Goal: Information Seeking & Learning: Learn about a topic

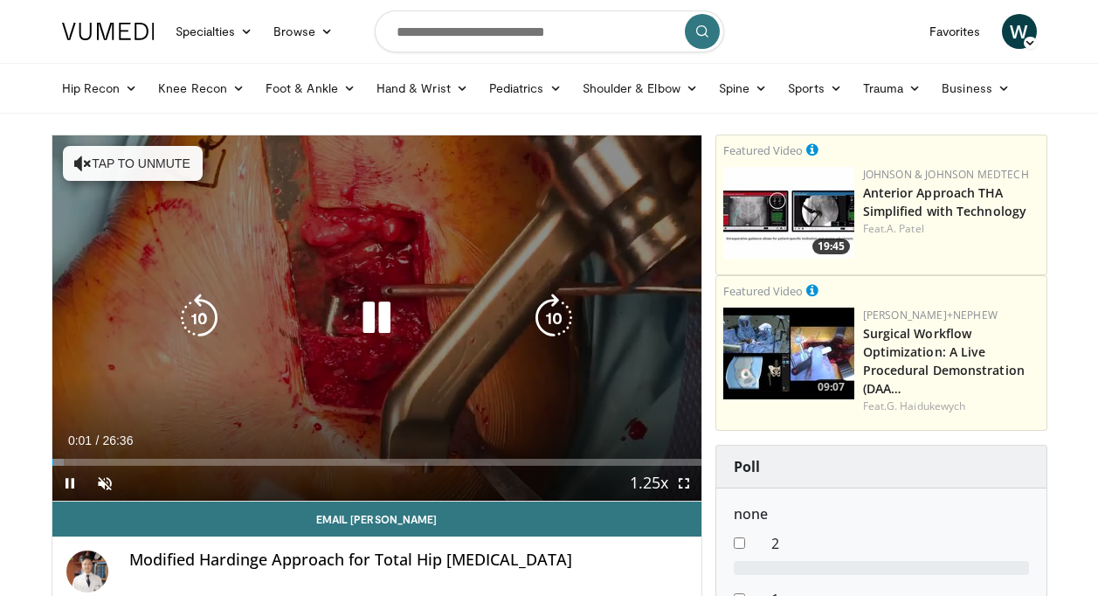
click at [77, 162] on icon "Video Player" at bounding box center [82, 163] width 17 height 17
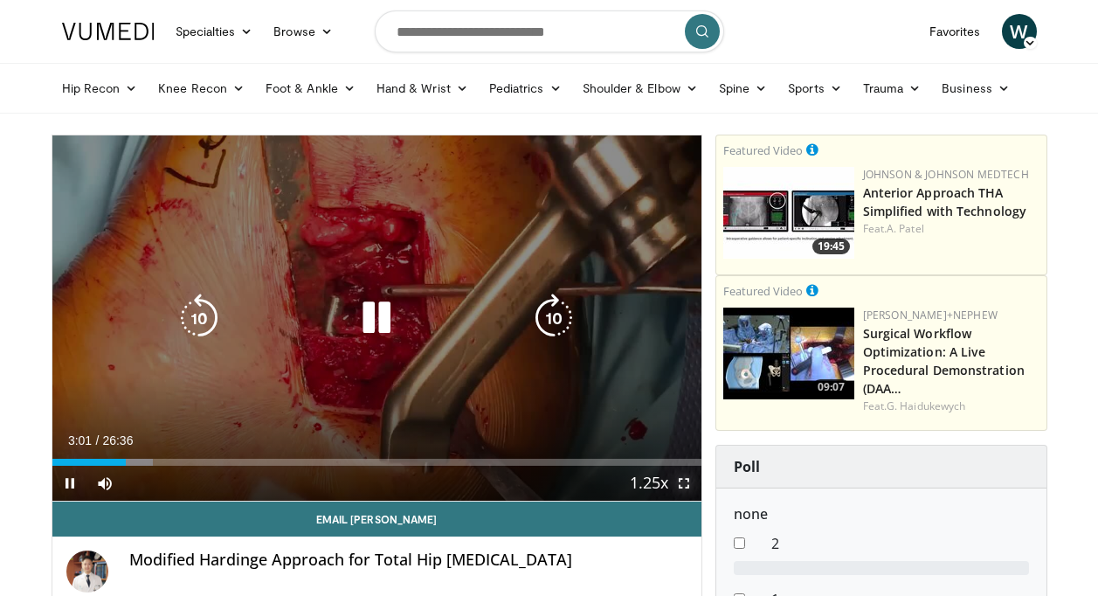
drag, startPoint x: 688, startPoint y: 483, endPoint x: 691, endPoint y: 548, distance: 64.8
click at [688, 483] on span "Video Player" at bounding box center [684, 483] width 35 height 35
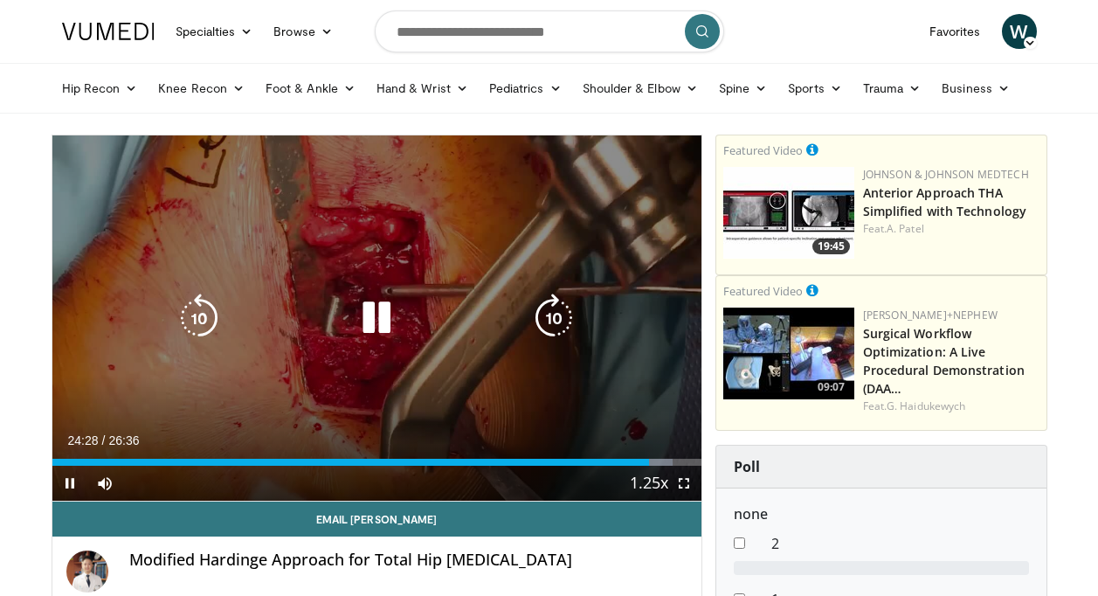
click at [377, 317] on icon "Video Player" at bounding box center [376, 318] width 49 height 49
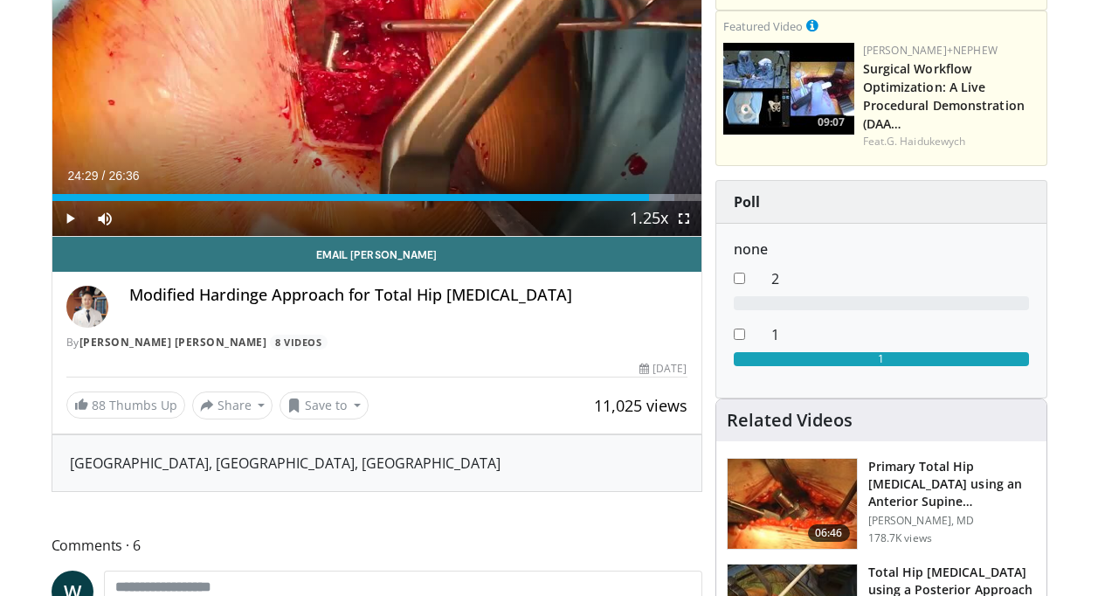
scroll to position [262, 0]
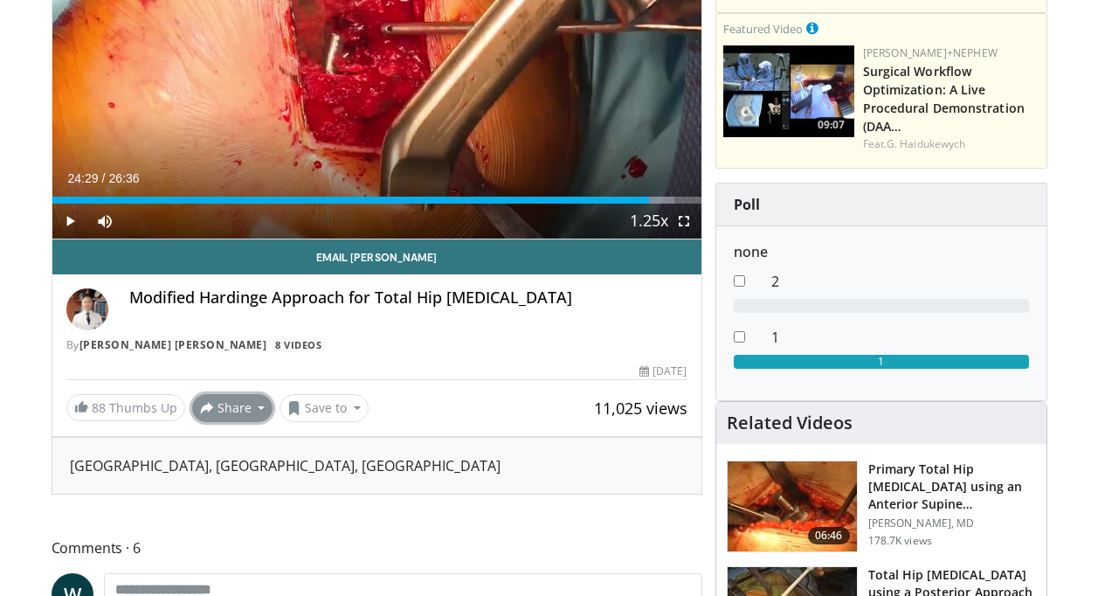
click at [258, 410] on button "Share" at bounding box center [232, 408] width 81 height 28
click at [374, 331] on div "Modified Hardinge Approach for Total Hip Arthroplasty By Pil Whan Yoon 8 Videos" at bounding box center [376, 320] width 621 height 65
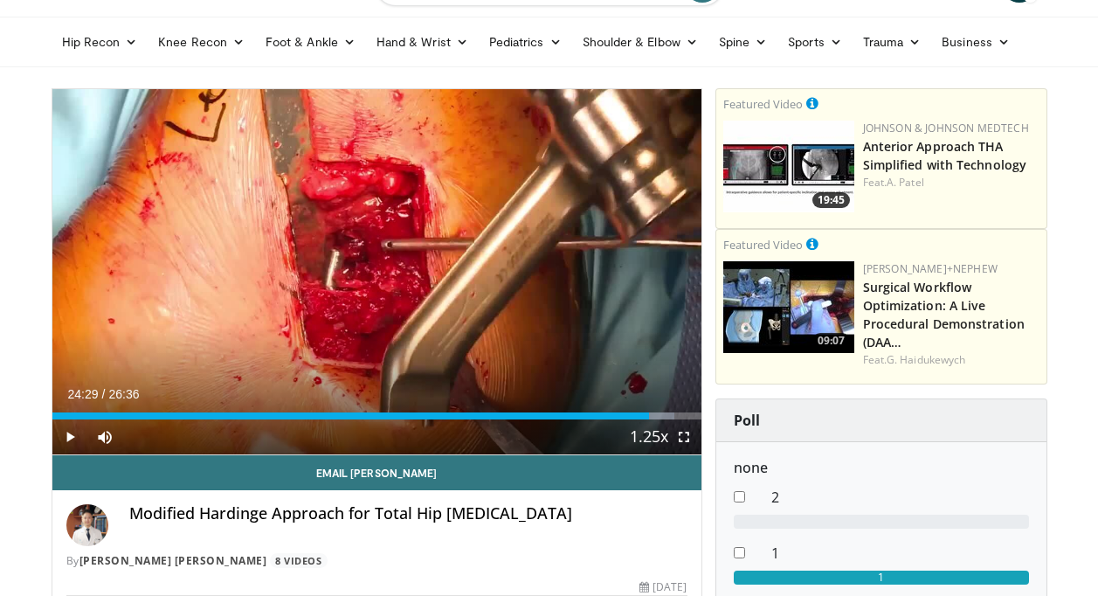
scroll to position [0, 0]
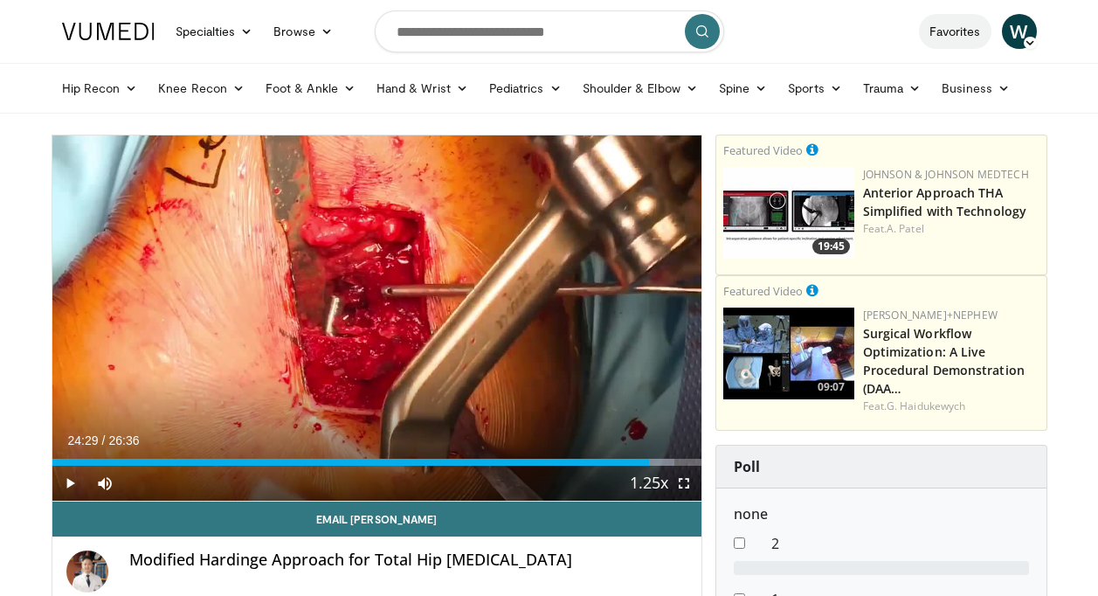
click at [967, 30] on link "Favorites" at bounding box center [955, 31] width 73 height 35
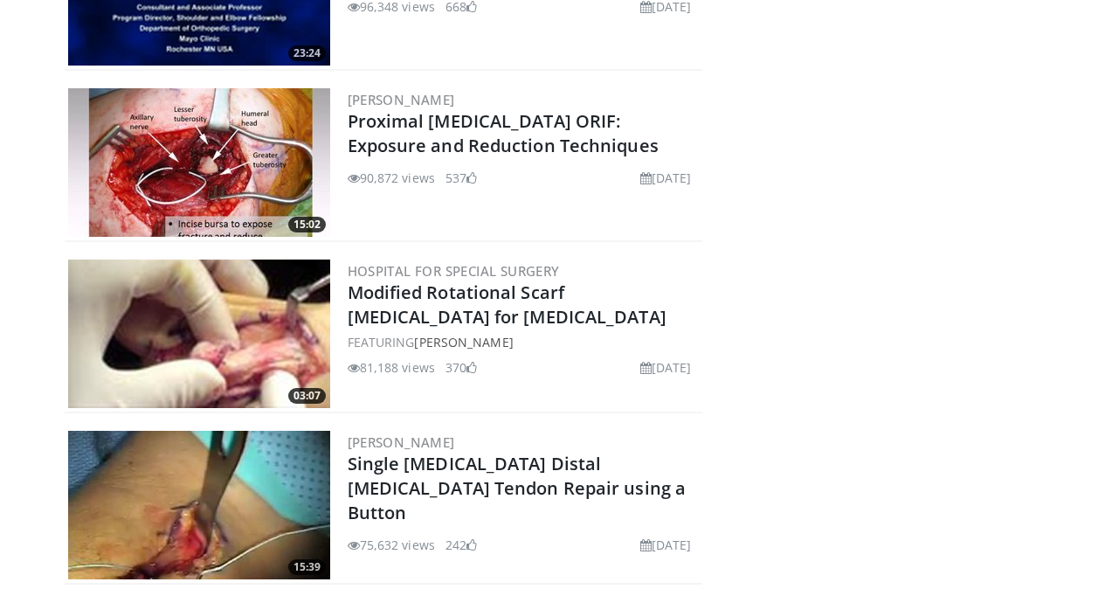
scroll to position [1366, 0]
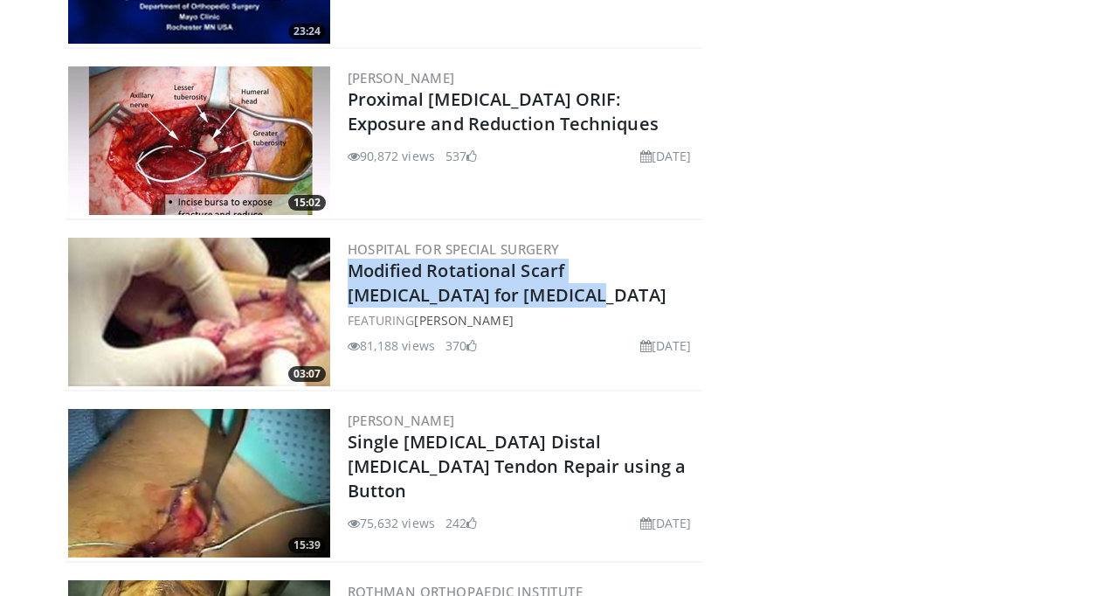
drag, startPoint x: 470, startPoint y: 300, endPoint x: 347, endPoint y: 280, distance: 124.8
click at [347, 280] on div "03:07 Hospital for Special Surgery Modified Rotational Scarf Osteotomy for Hall…" at bounding box center [384, 312] width 638 height 157
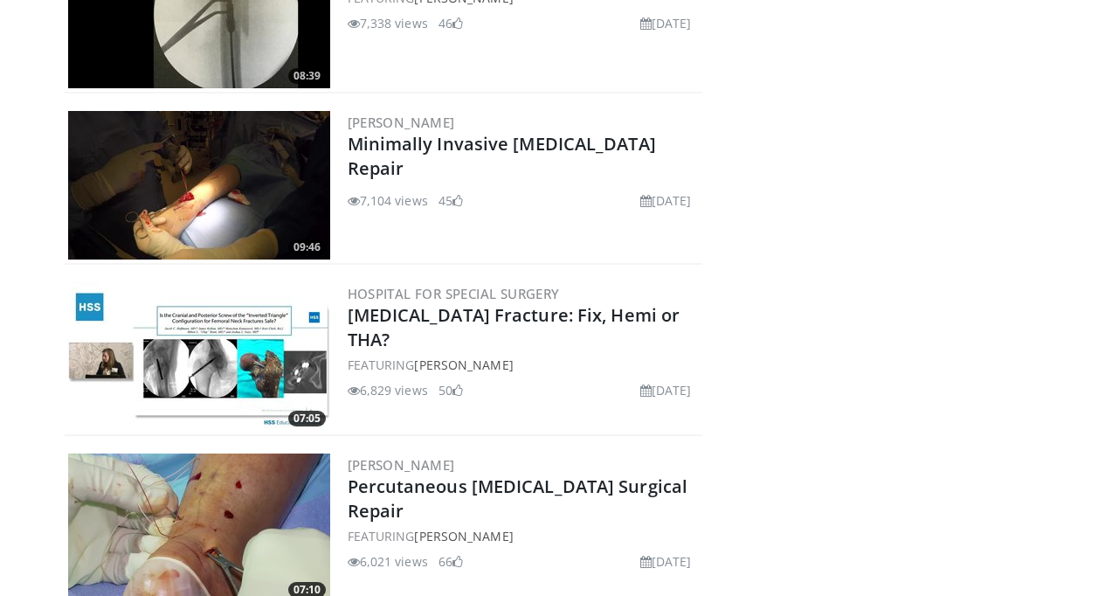
scroll to position [27404, 0]
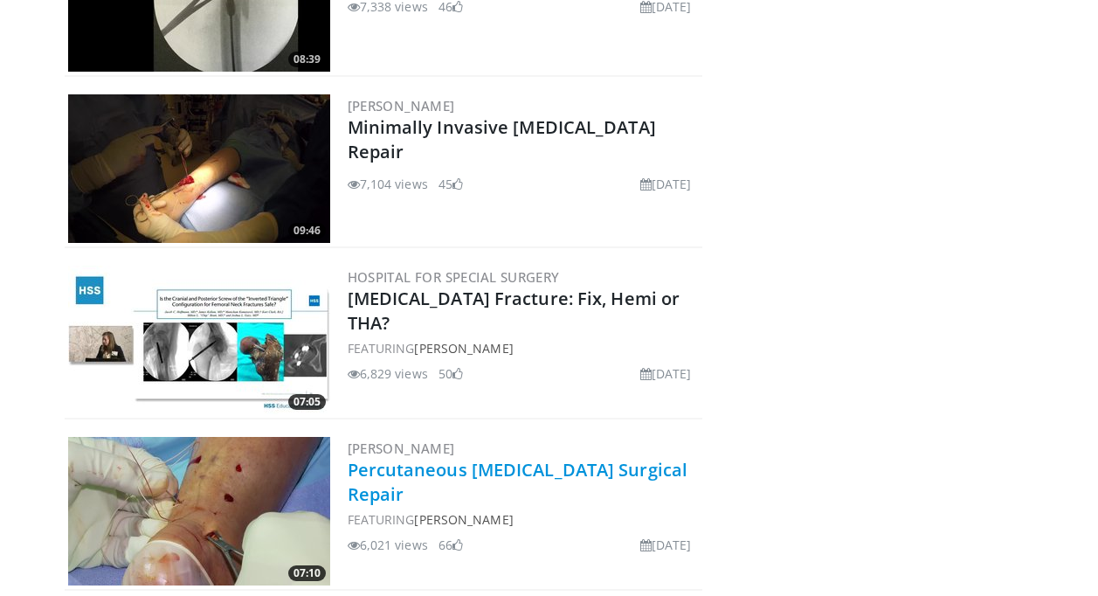
click at [592, 458] on link "Percutaneous [MEDICAL_DATA] Surgical Repair" at bounding box center [518, 482] width 341 height 48
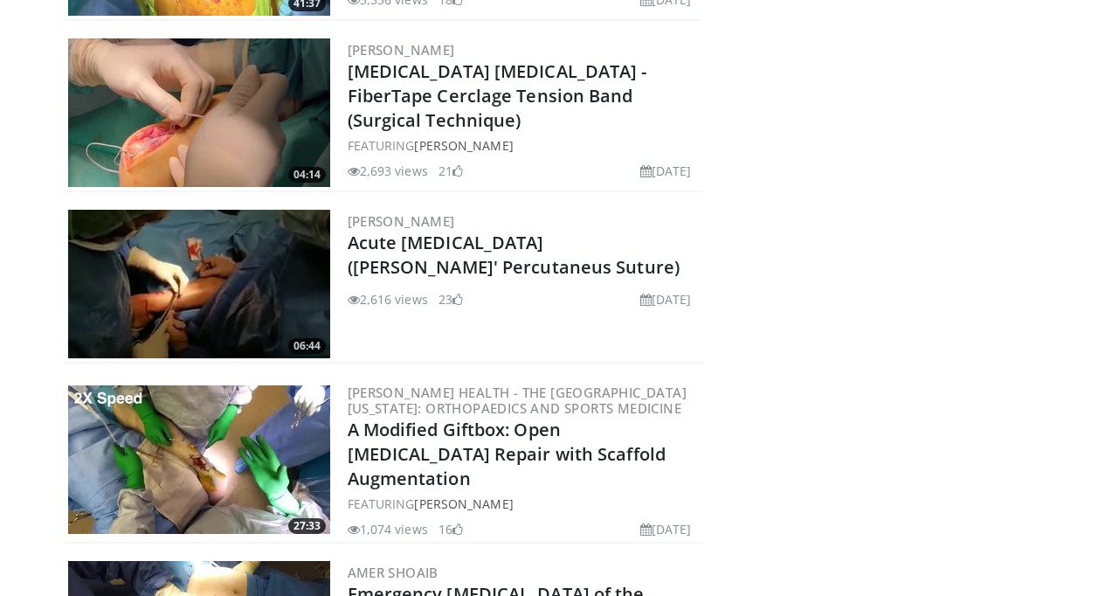
scroll to position [42782, 0]
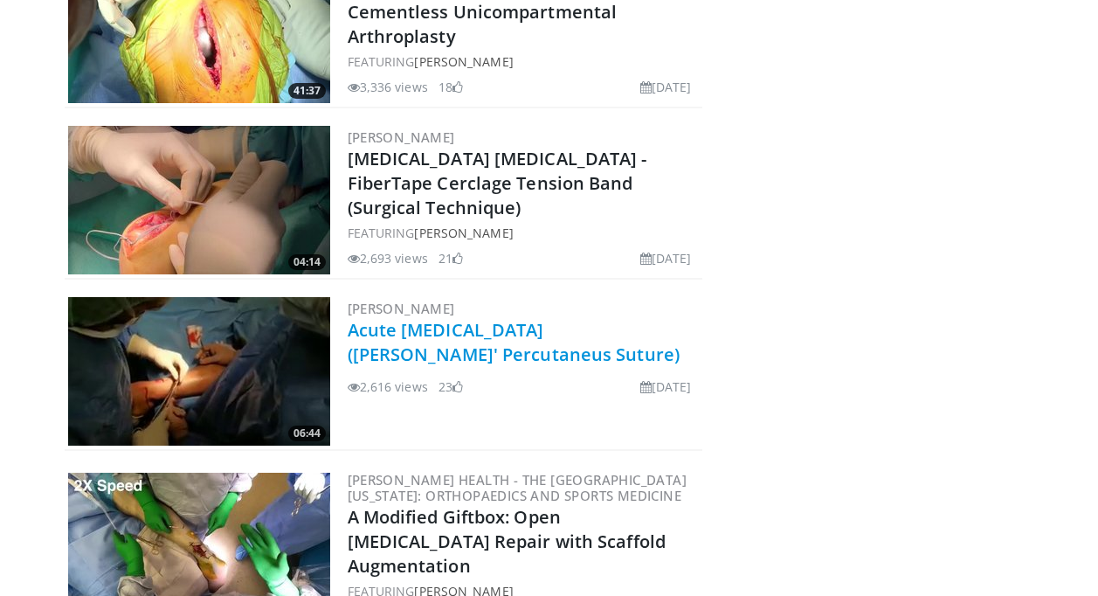
click at [433, 318] on link "Acute [MEDICAL_DATA] ([PERSON_NAME]' Percutaneus Suture)" at bounding box center [514, 342] width 333 height 48
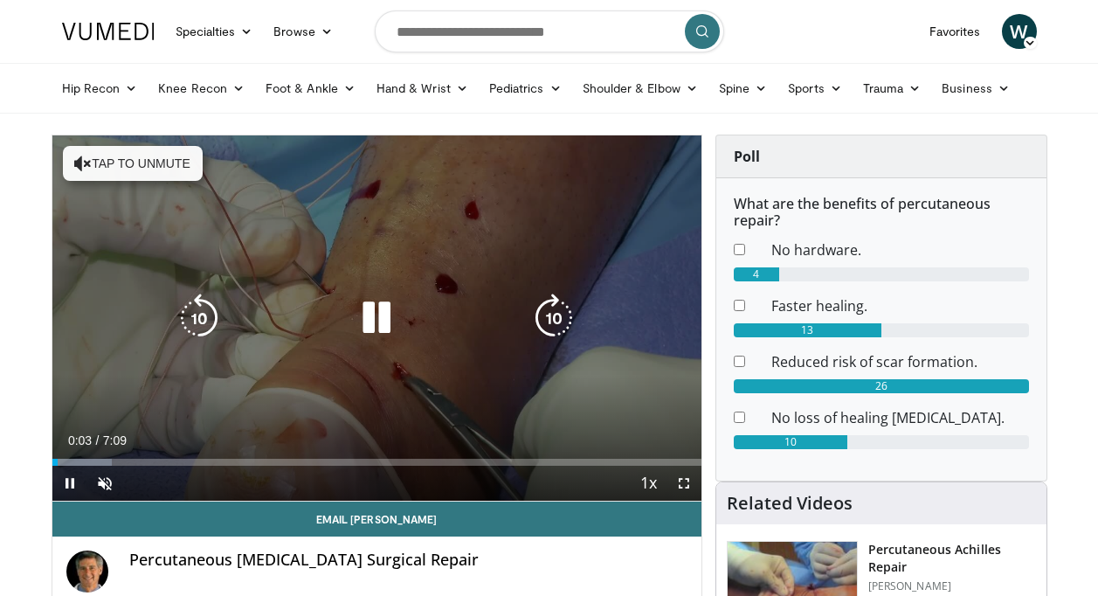
click at [85, 170] on icon "Video Player" at bounding box center [82, 163] width 17 height 17
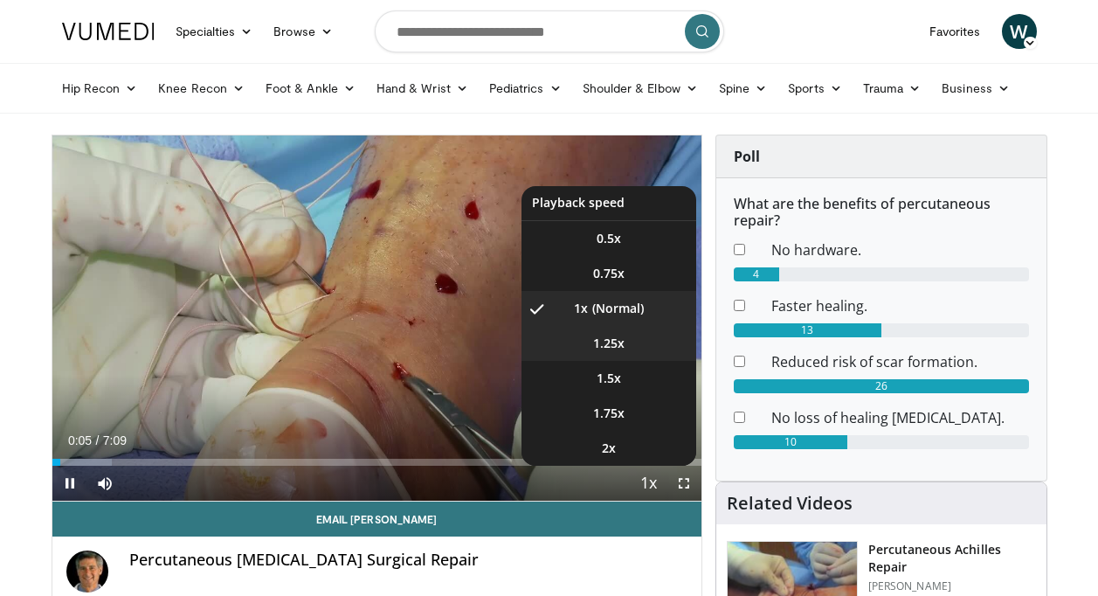
click at [615, 350] on span "1.25x" at bounding box center [608, 343] width 31 height 17
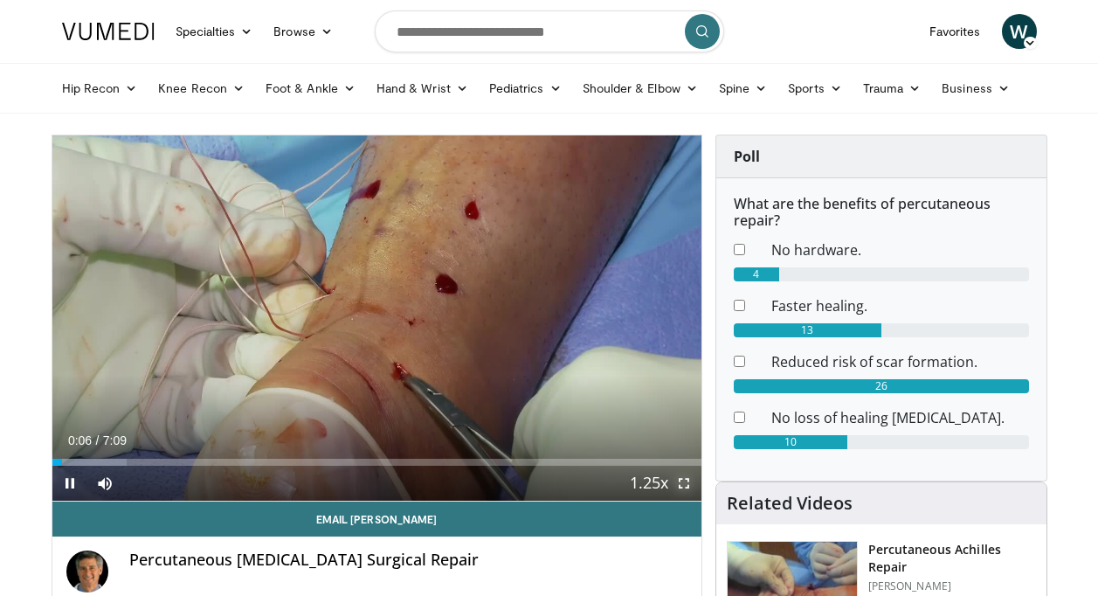
click at [686, 485] on span "Video Player" at bounding box center [684, 483] width 35 height 35
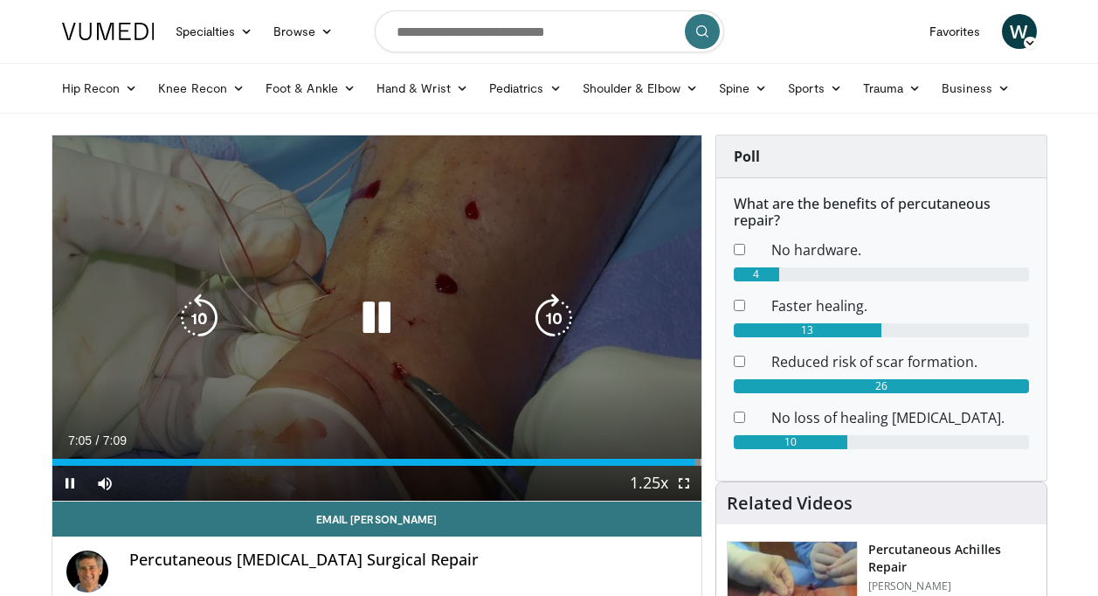
click at [384, 318] on icon "Video Player" at bounding box center [376, 318] width 49 height 49
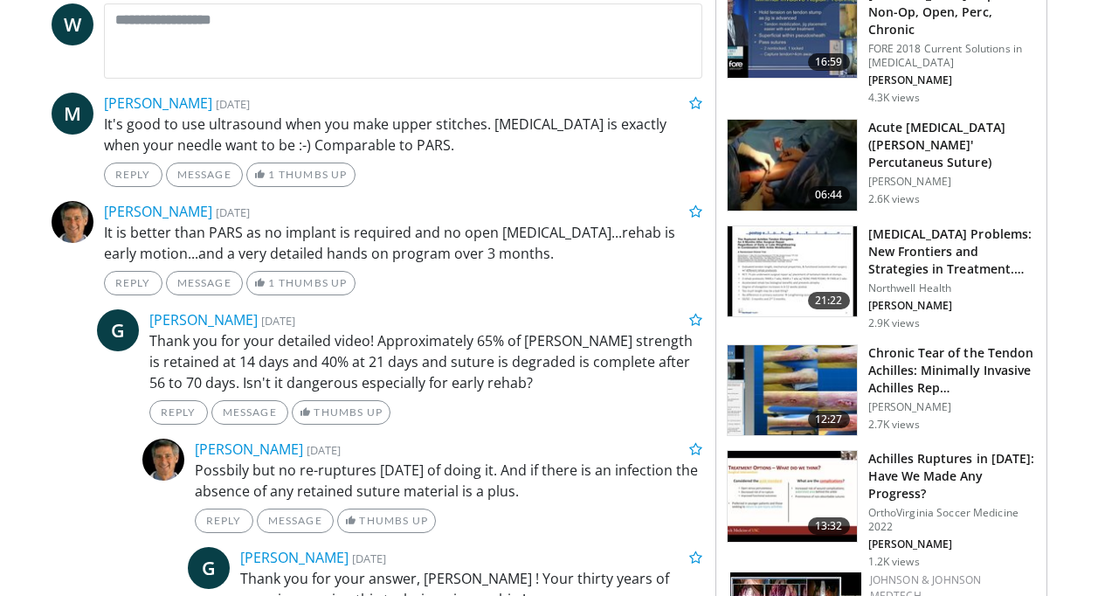
scroll to position [1136, 0]
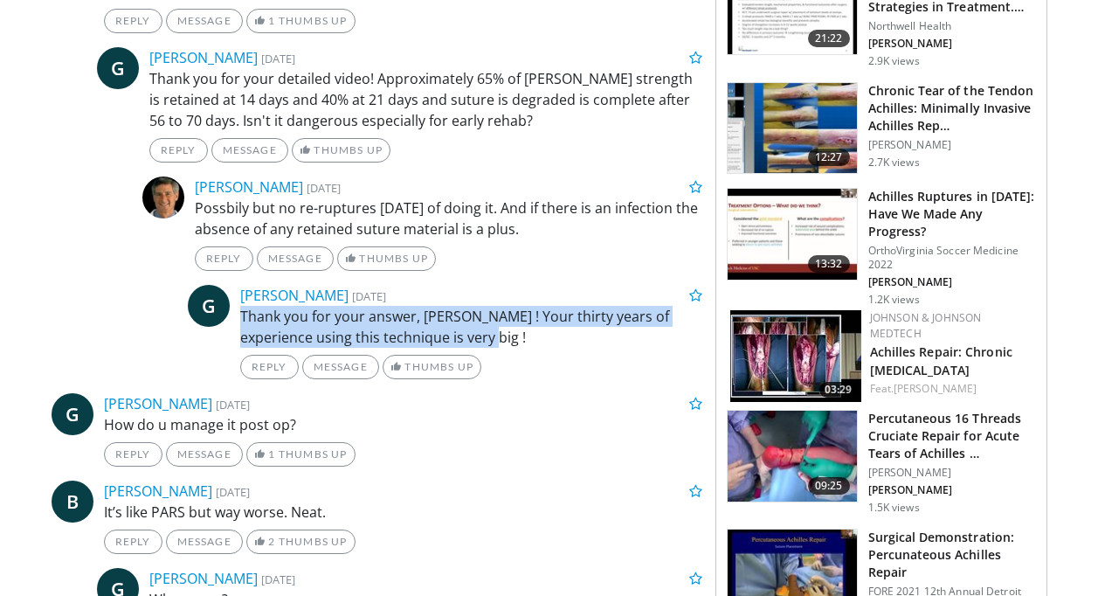
drag, startPoint x: 456, startPoint y: 340, endPoint x: 238, endPoint y: 317, distance: 219.6
click at [238, 317] on div "Thank you for your answer, Dr.Stone ! Your thirty years of experience using thi…" at bounding box center [471, 327] width 488 height 42
drag, startPoint x: 545, startPoint y: 231, endPoint x: 191, endPoint y: 211, distance: 354.4
click at [191, 211] on div "Possbily but no re-ruptures in 30 years of doing it. And if there is an infecti…" at bounding box center [449, 218] width 534 height 42
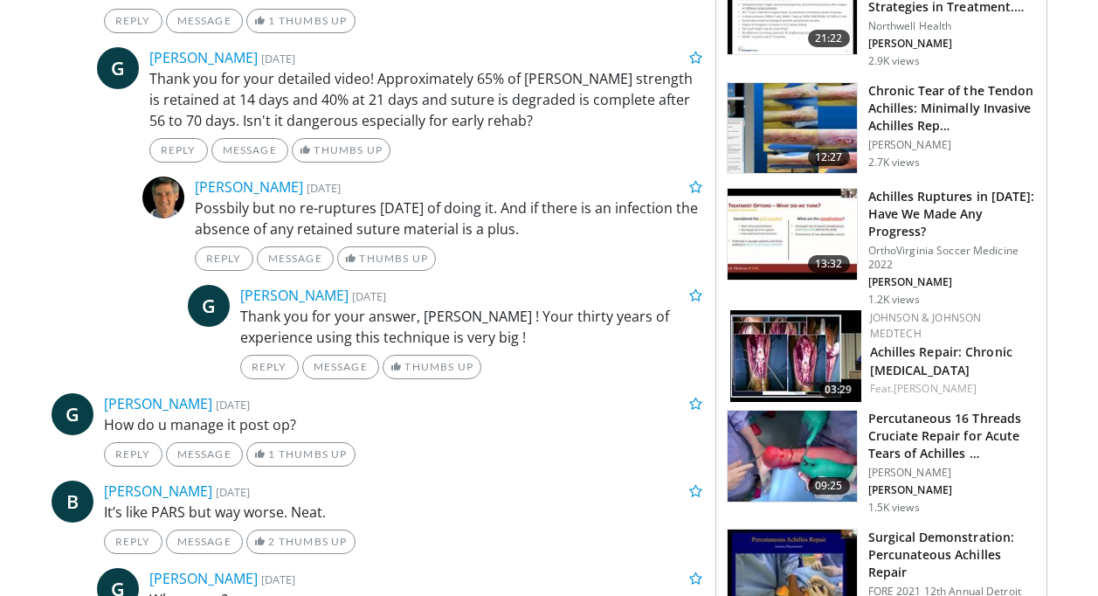
drag, startPoint x: 191, startPoint y: 211, endPoint x: 79, endPoint y: 204, distance: 112.9
click at [79, 204] on ul "G Gurgen Bakhtamyan 1 year, 2 months ago Thank you for your detailed video! App…" at bounding box center [377, 213] width 651 height 332
drag, startPoint x: 517, startPoint y: 125, endPoint x: 149, endPoint y: 85, distance: 370.9
click at [149, 85] on div "Thank you for your detailed video! Approximately 65% of vicryl tensile strength…" at bounding box center [425, 99] width 579 height 63
drag, startPoint x: 149, startPoint y: 85, endPoint x: 60, endPoint y: 239, distance: 177.3
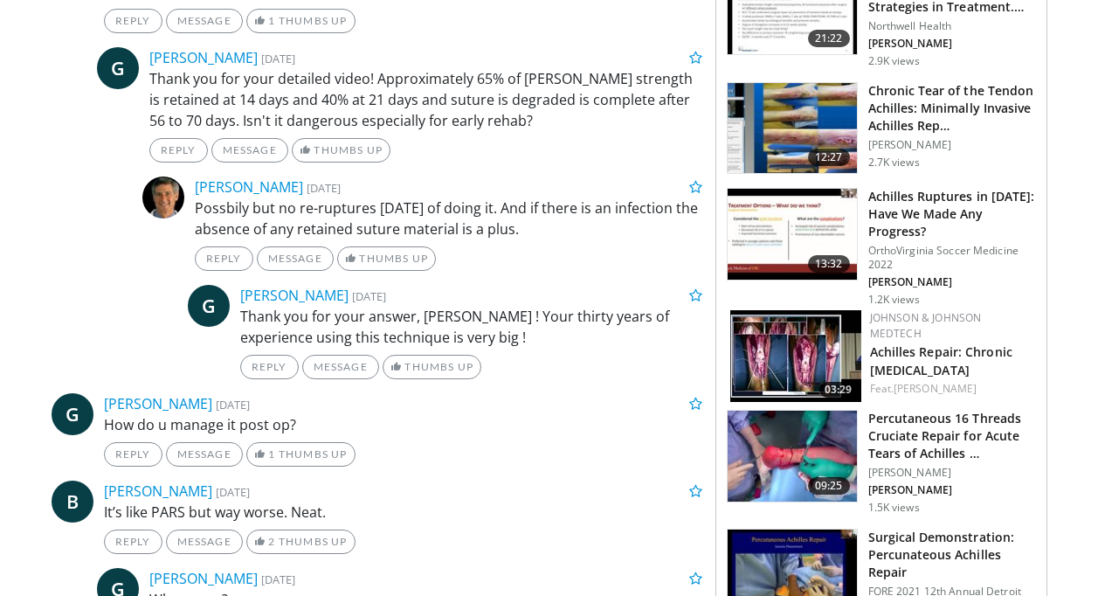
click at [60, 239] on ul "G Gurgen Bakhtamyan 1 year, 2 months ago Thank you for your detailed video! App…" at bounding box center [377, 213] width 651 height 332
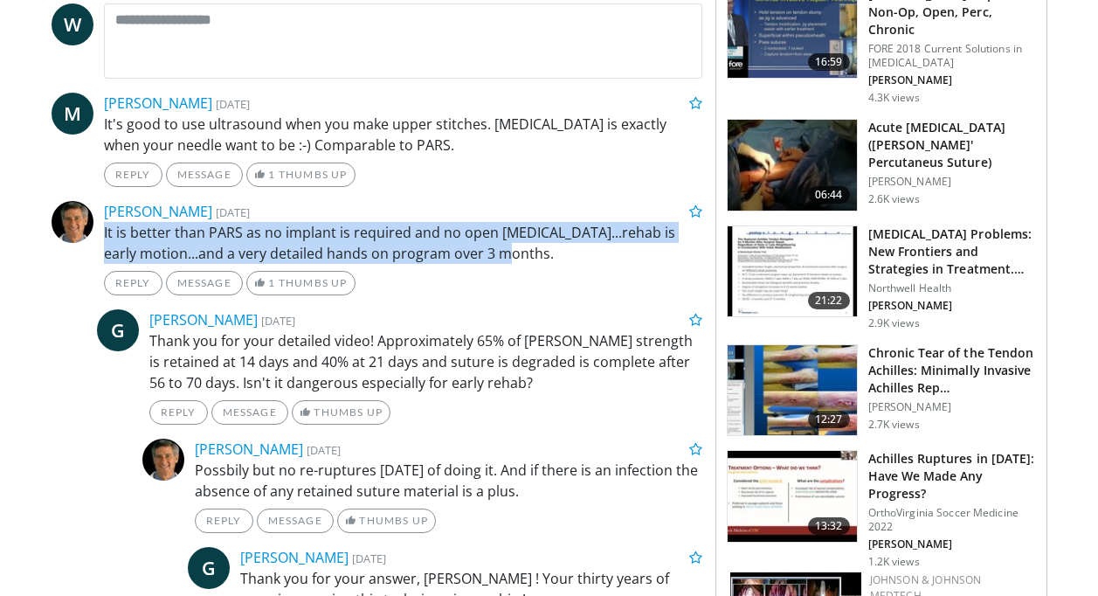
drag, startPoint x: 533, startPoint y: 256, endPoint x: 100, endPoint y: 240, distance: 432.8
click at [100, 240] on div "It is better than PARS as no implant is required and no open incision...rehab i…" at bounding box center [403, 243] width 625 height 42
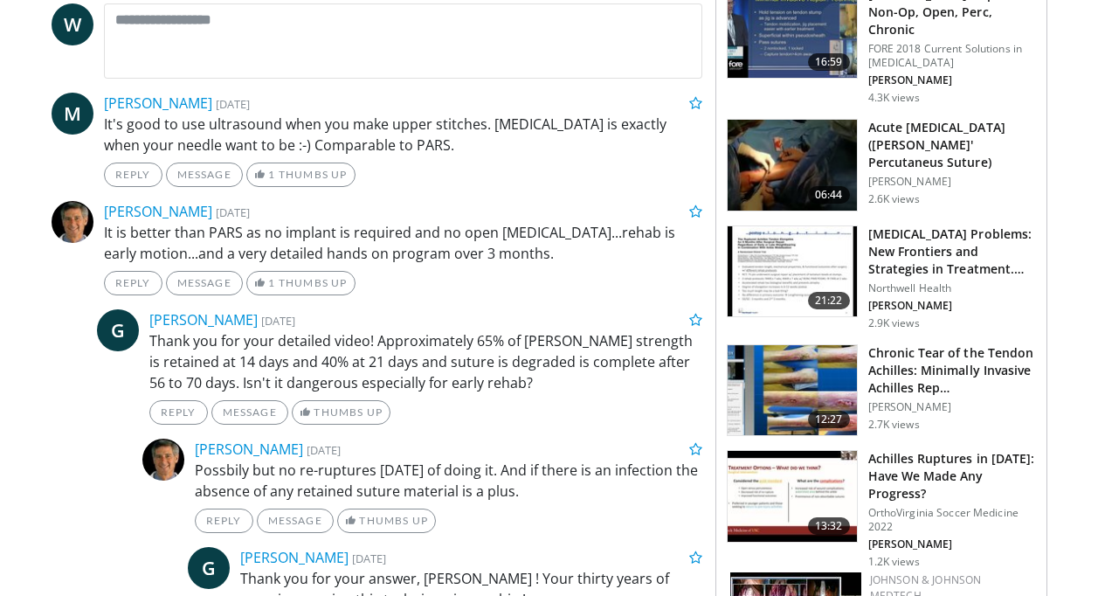
drag, startPoint x: 100, startPoint y: 240, endPoint x: 26, endPoint y: 307, distance: 99.6
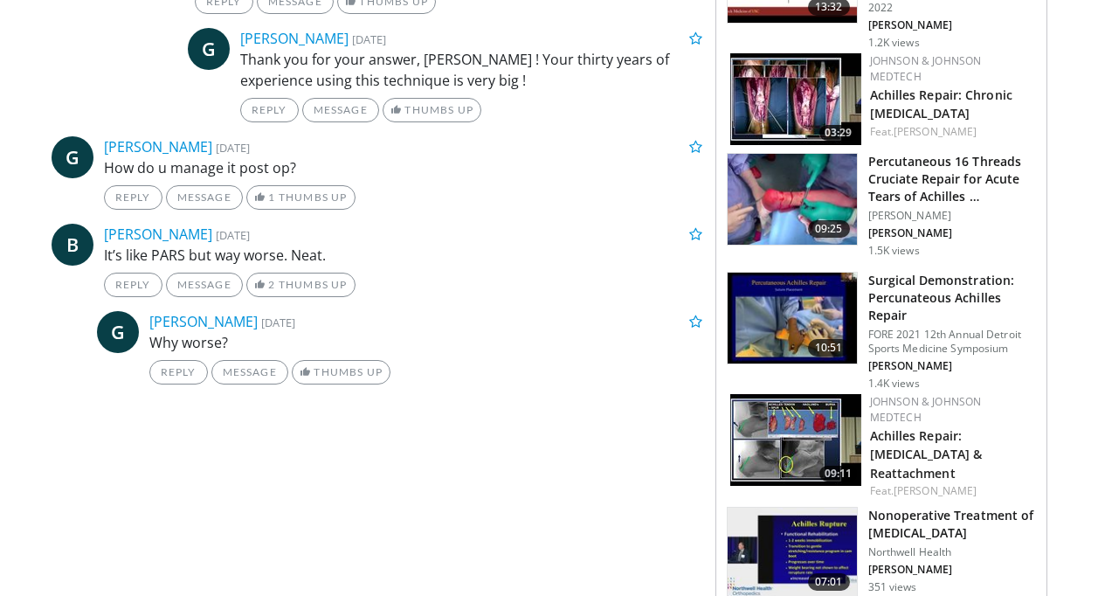
scroll to position [1398, 0]
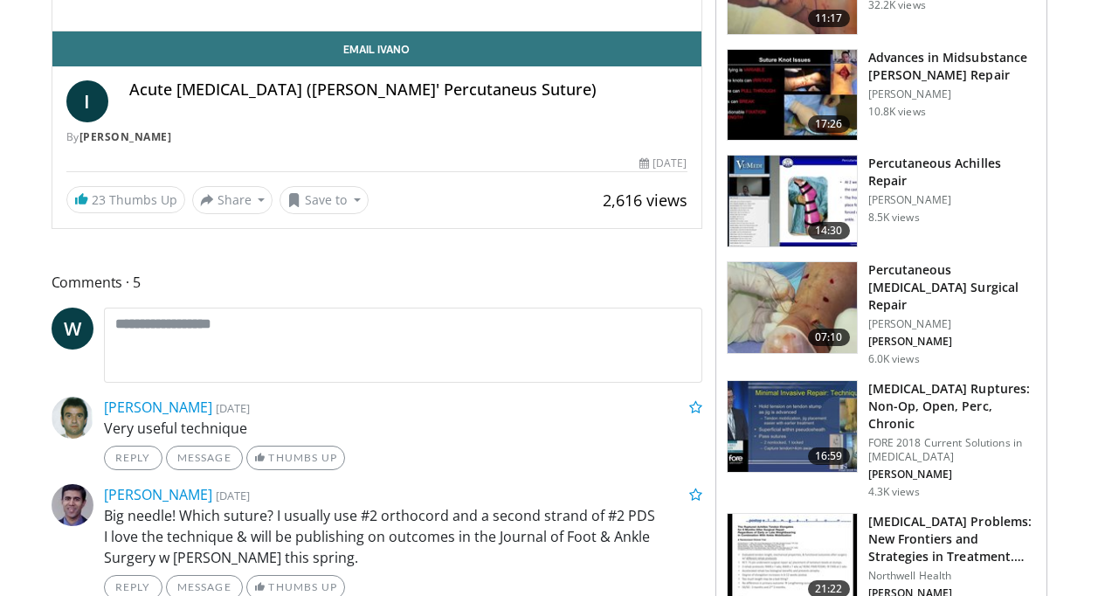
scroll to position [262, 0]
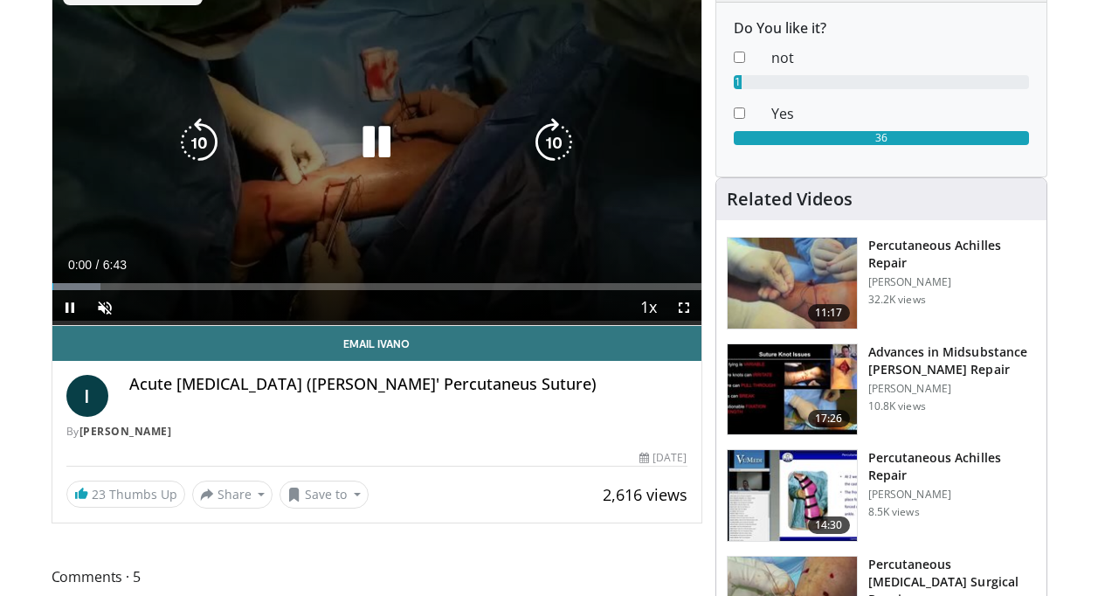
scroll to position [87, 0]
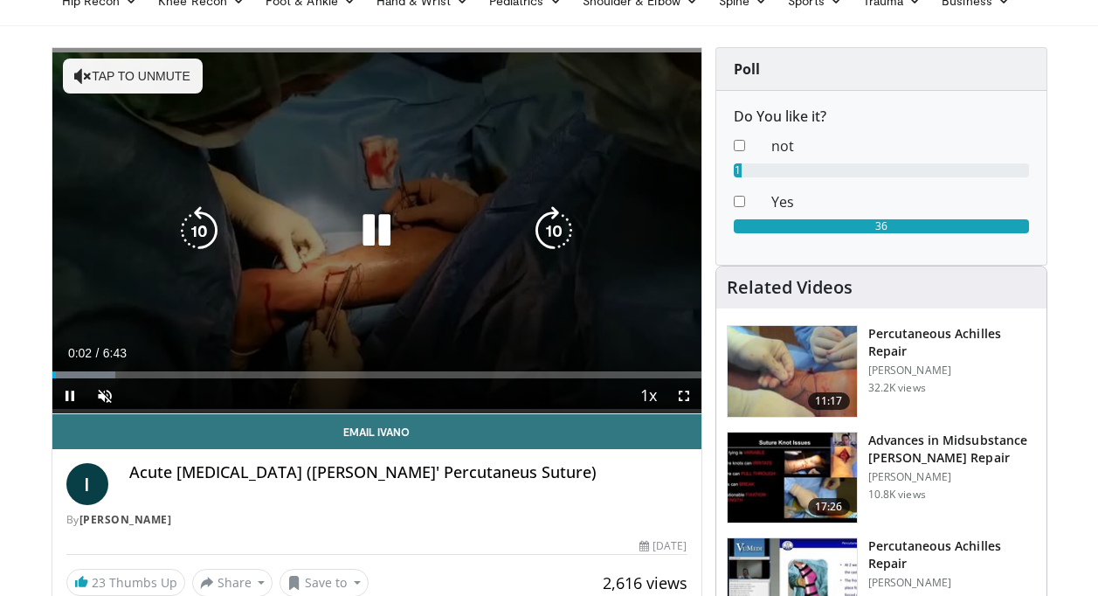
click at [85, 72] on icon "Video Player" at bounding box center [82, 75] width 17 height 17
drag, startPoint x: 679, startPoint y: 394, endPoint x: 682, endPoint y: 459, distance: 64.8
click at [679, 394] on span "Video Player" at bounding box center [684, 395] width 35 height 35
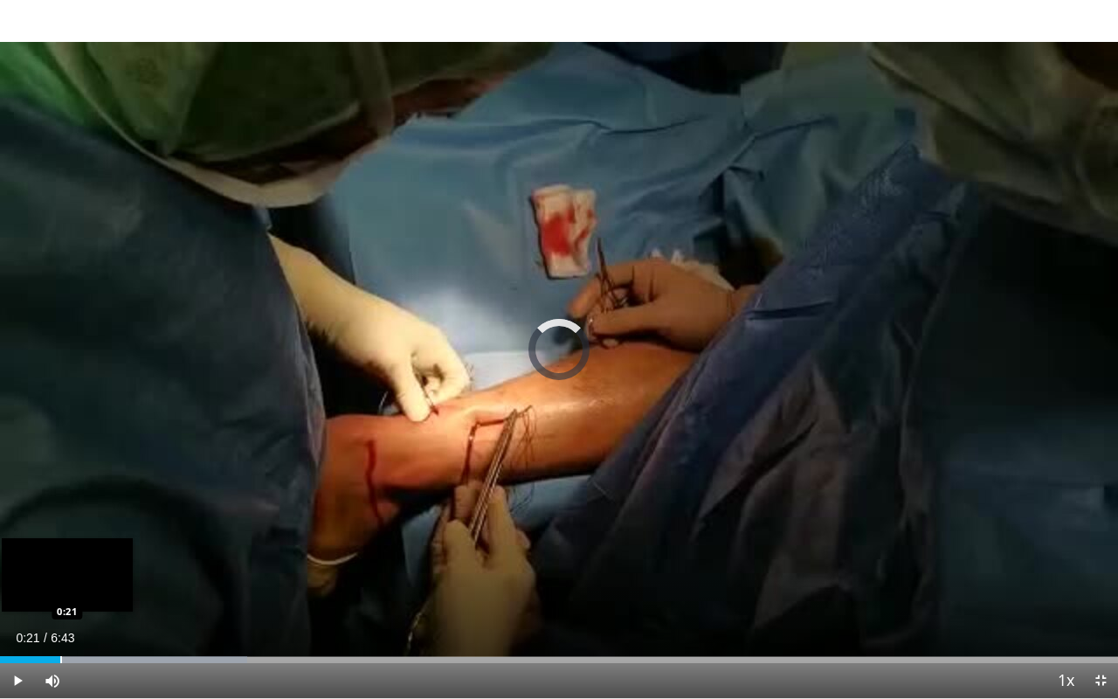
click at [60, 595] on div "Loaded : 22.10% 0:21 0:21" at bounding box center [559, 659] width 1118 height 7
click at [36, 595] on div "0:24" at bounding box center [18, 659] width 37 height 7
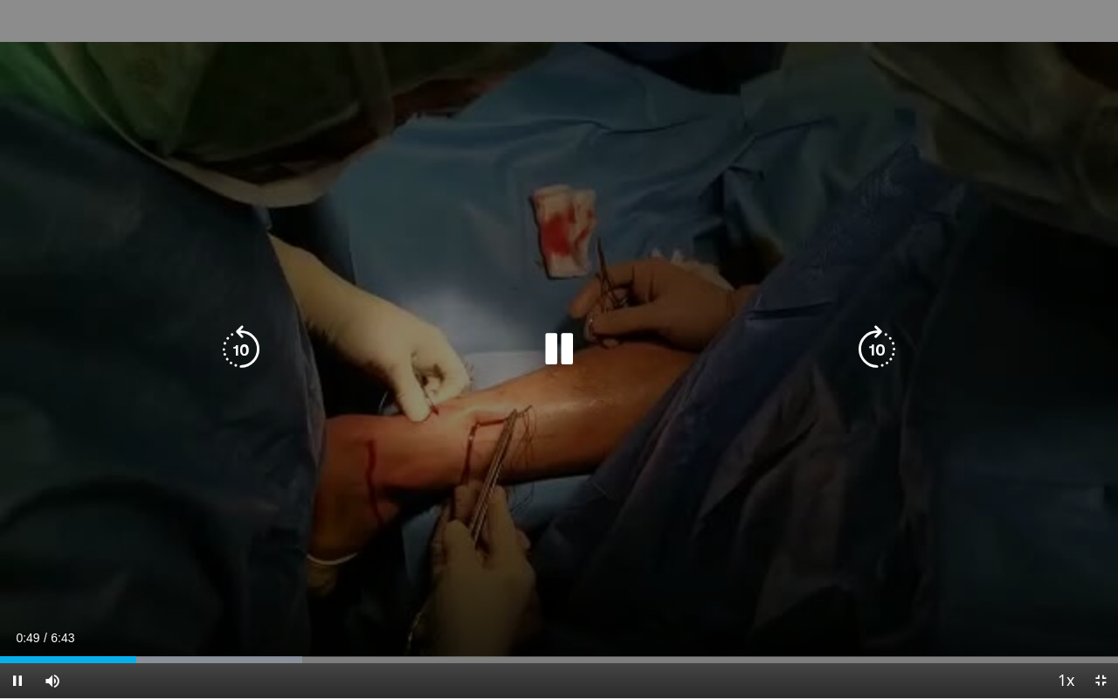
click at [555, 351] on icon "Video Player" at bounding box center [559, 349] width 49 height 49
click at [556, 347] on icon "Video Player" at bounding box center [559, 349] width 49 height 49
click at [566, 337] on icon "Video Player" at bounding box center [559, 349] width 49 height 49
click at [561, 347] on icon "Video Player" at bounding box center [559, 349] width 49 height 49
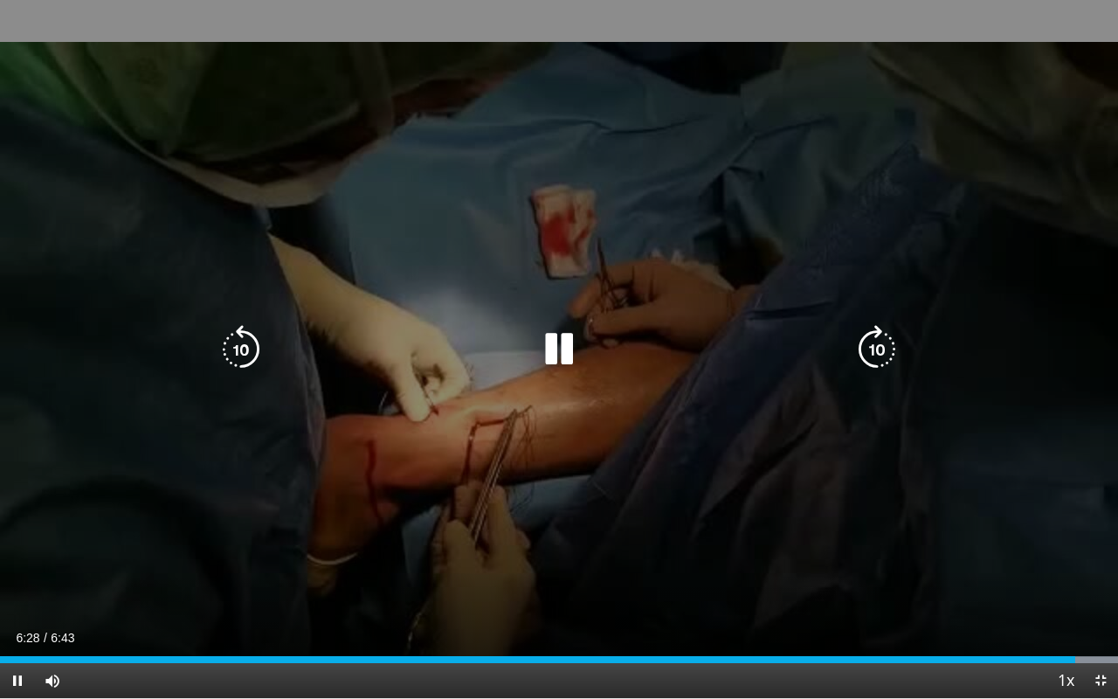
click at [558, 354] on icon "Video Player" at bounding box center [559, 349] width 49 height 49
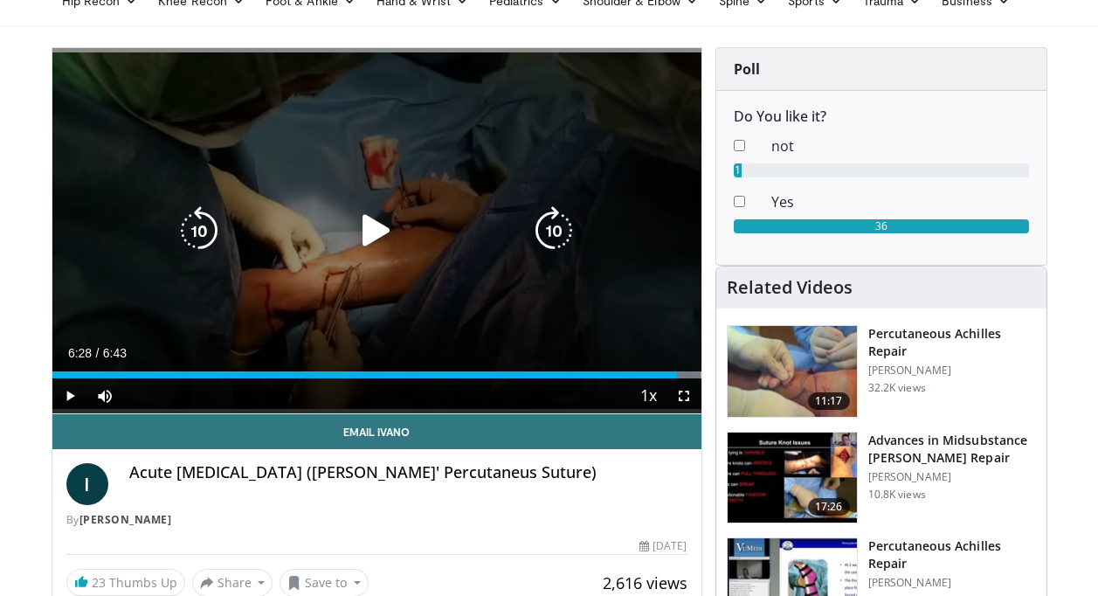
click at [386, 226] on icon "Video Player" at bounding box center [376, 230] width 49 height 49
click at [385, 236] on icon "Video Player" at bounding box center [376, 230] width 49 height 49
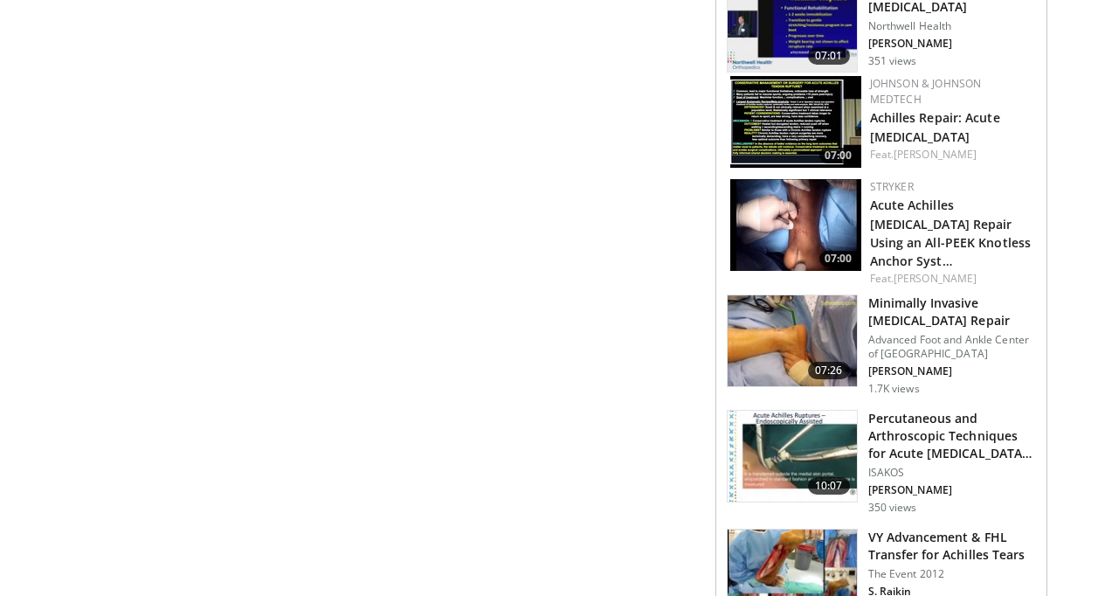
scroll to position [1835, 0]
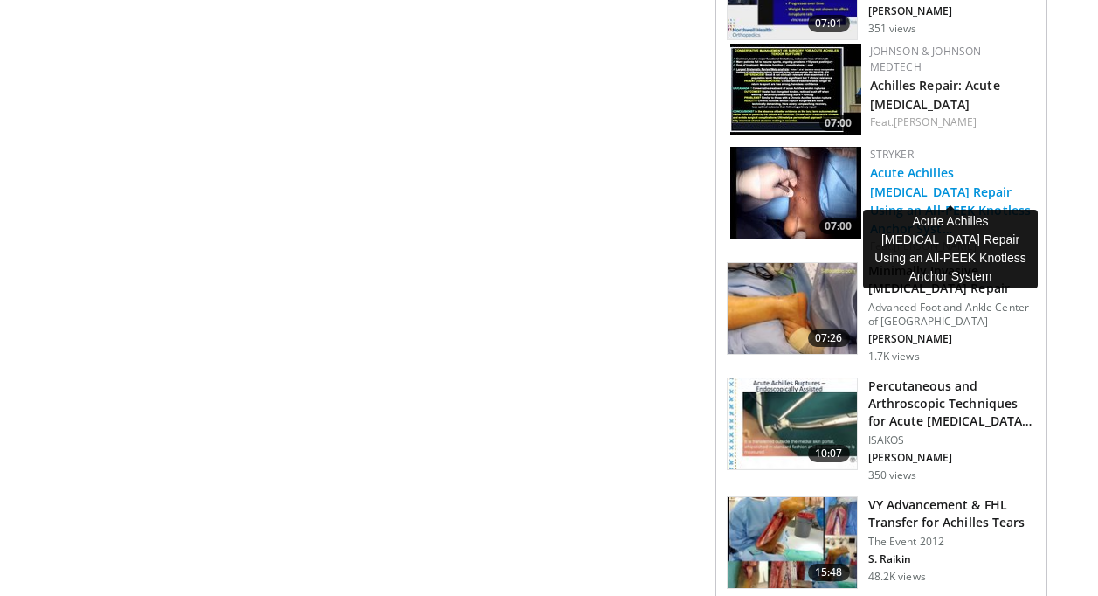
click at [911, 170] on link "Acute Achilles [MEDICAL_DATA] Repair Using an All-PEEK Knotless Anchor Syst…" at bounding box center [951, 200] width 162 height 72
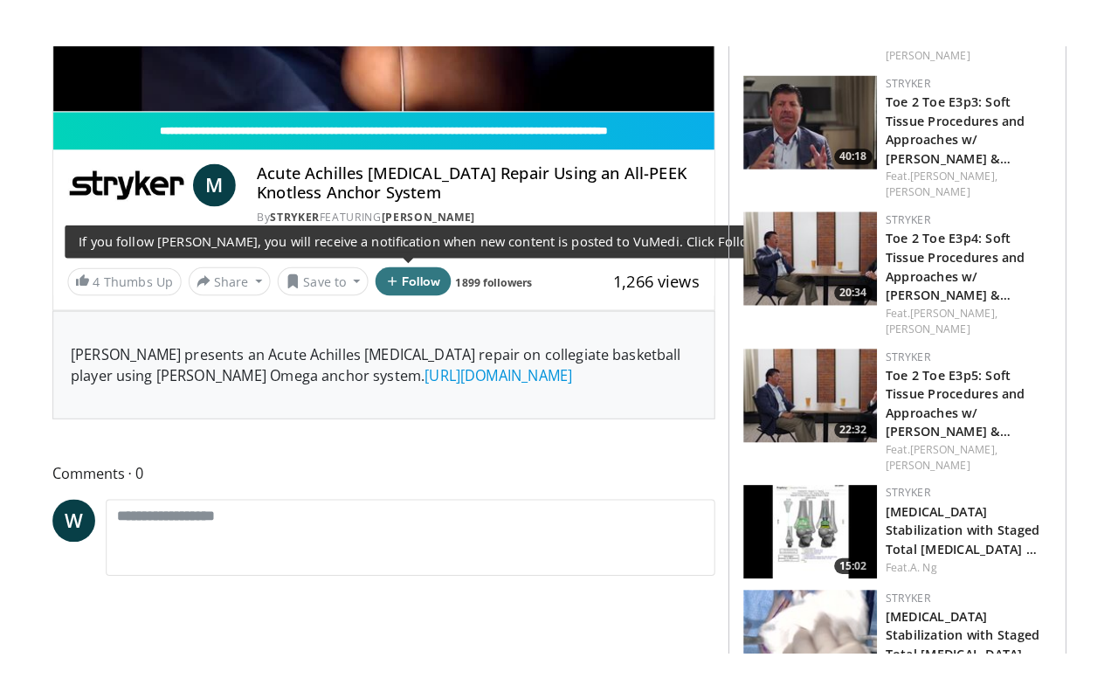
scroll to position [175, 0]
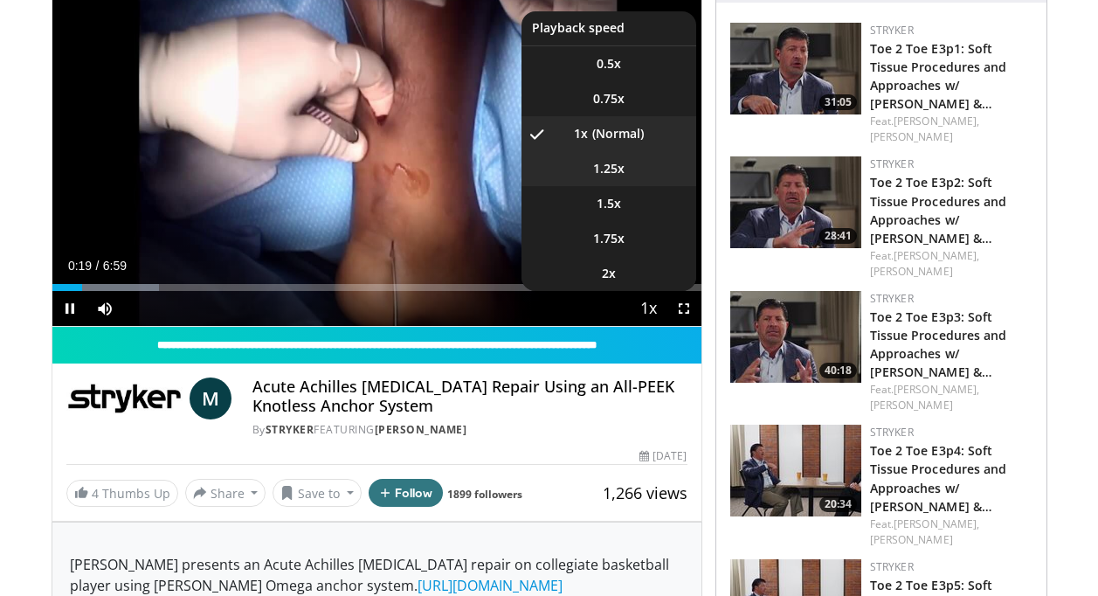
click at [621, 181] on li "1.25x" at bounding box center [609, 168] width 175 height 35
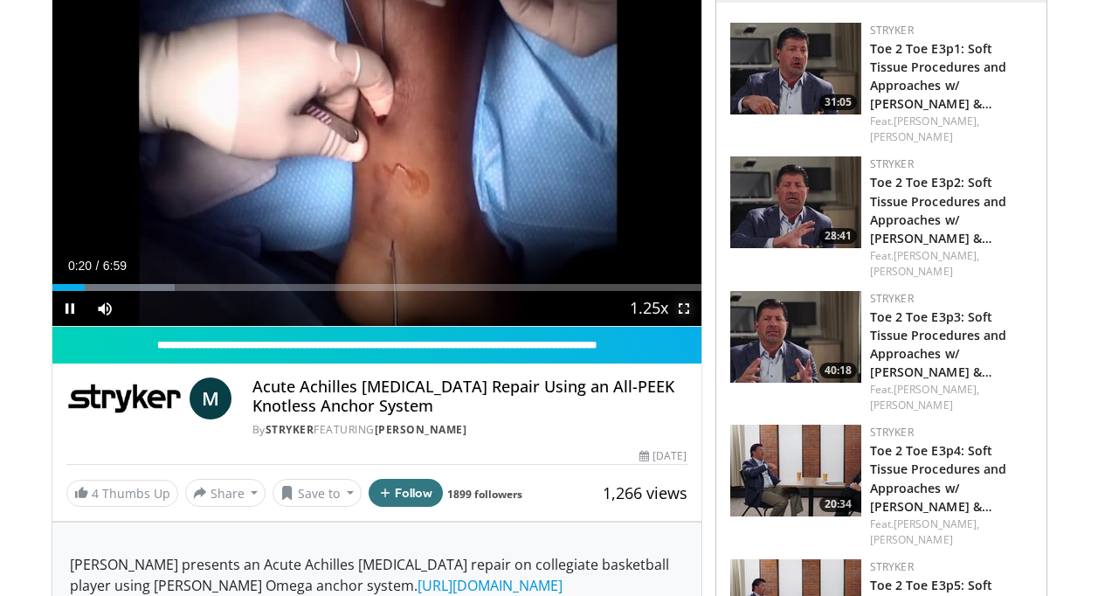
click at [687, 309] on span "Video Player" at bounding box center [684, 308] width 35 height 35
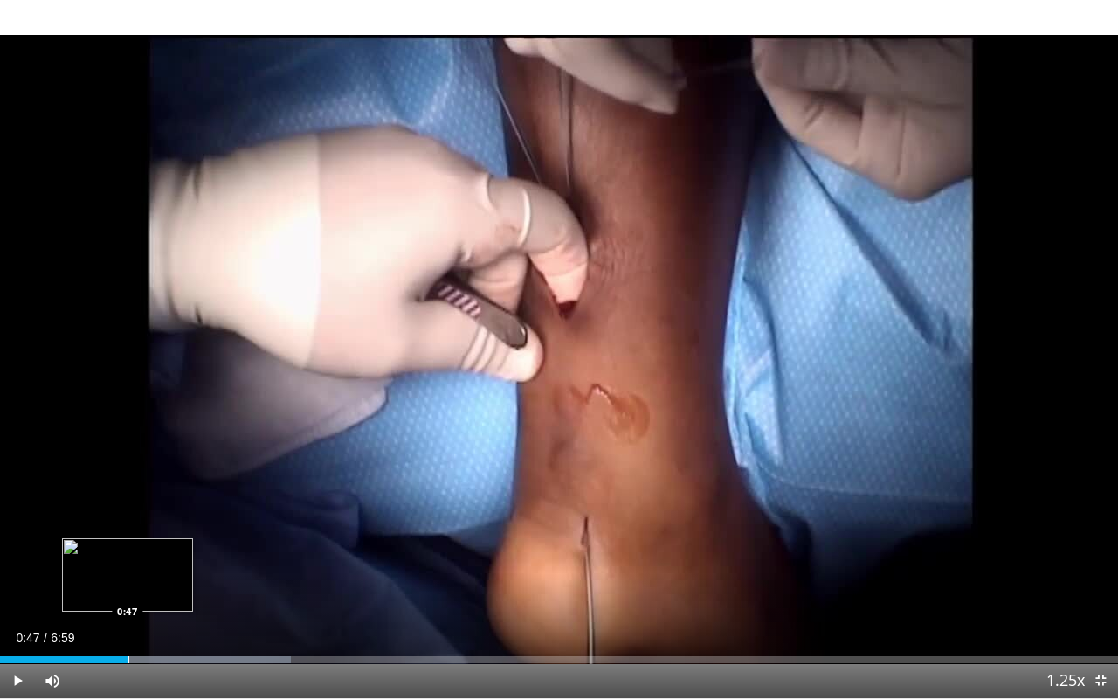
click at [128, 595] on div "Progress Bar" at bounding box center [129, 659] width 2 height 7
click at [145, 595] on div "Progress Bar" at bounding box center [146, 659] width 2 height 7
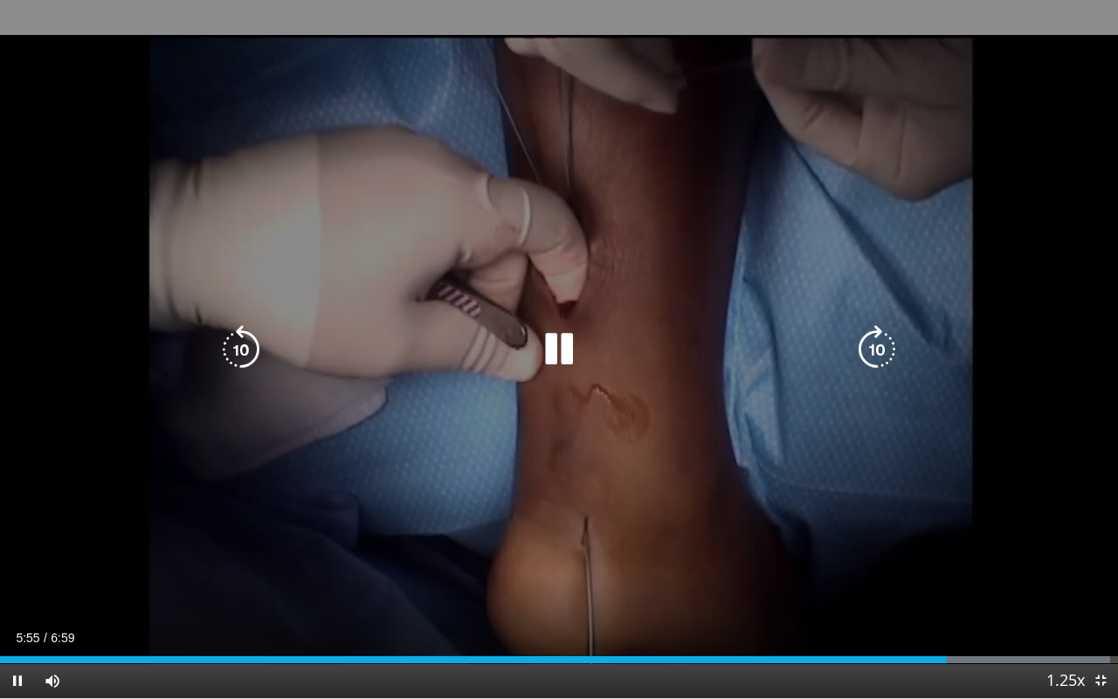
click at [549, 345] on icon "Video Player" at bounding box center [559, 349] width 49 height 49
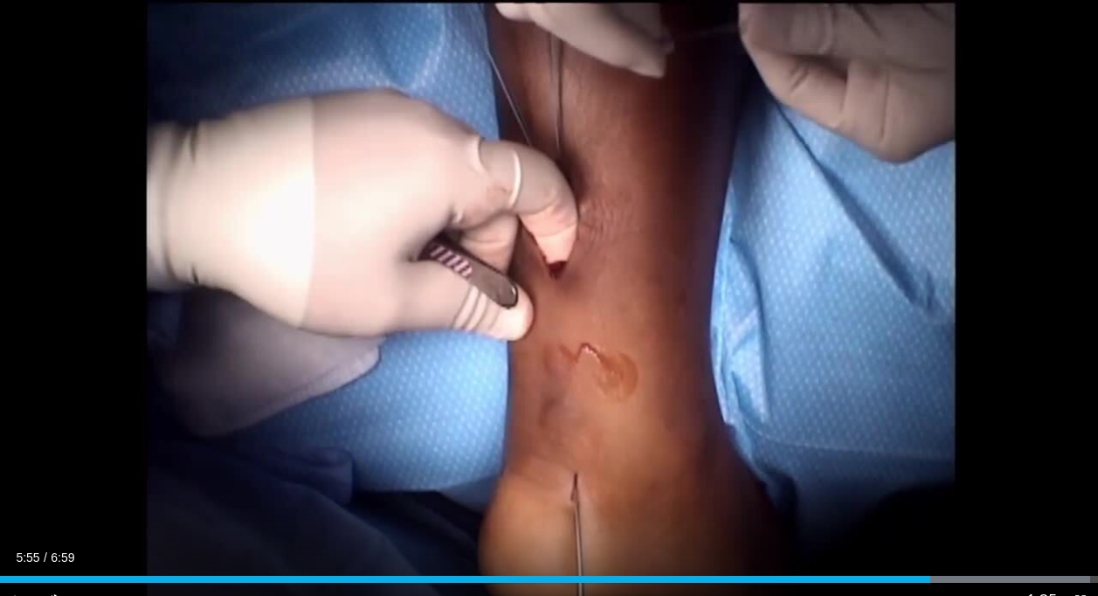
scroll to position [802, 0]
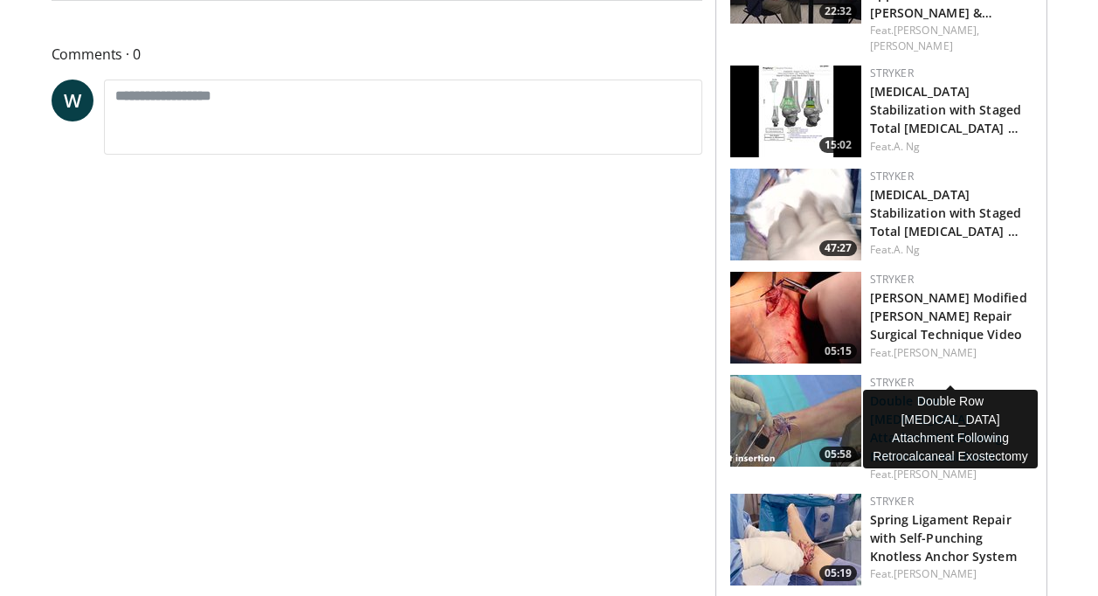
click at [905, 392] on link "Double Row [MEDICAL_DATA] Attachment Following Retrocalcaneal Exost…" at bounding box center [938, 428] width 137 height 72
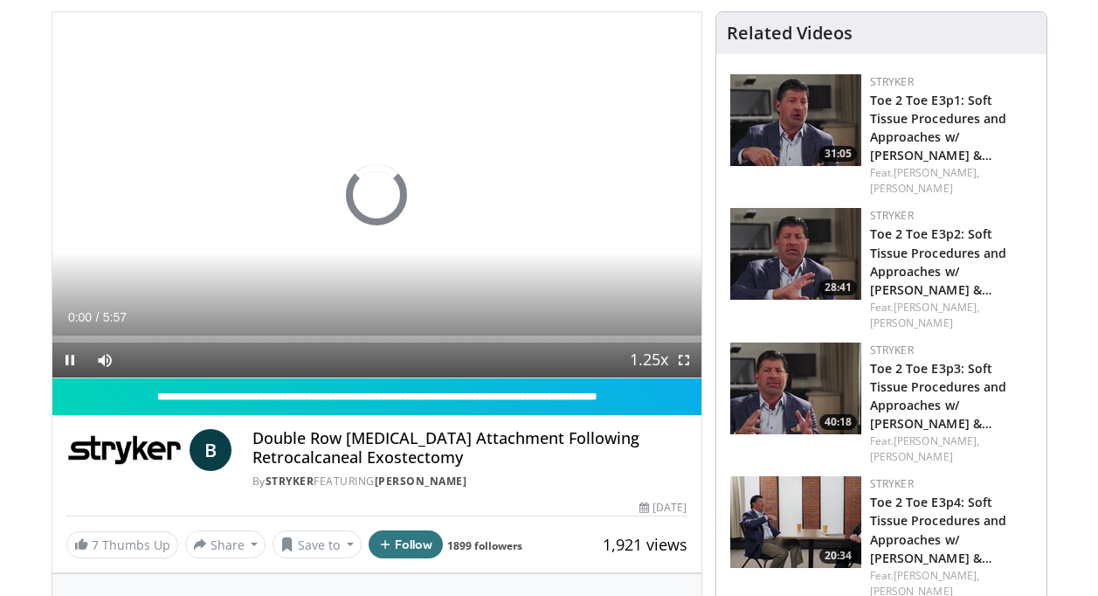
scroll to position [175, 0]
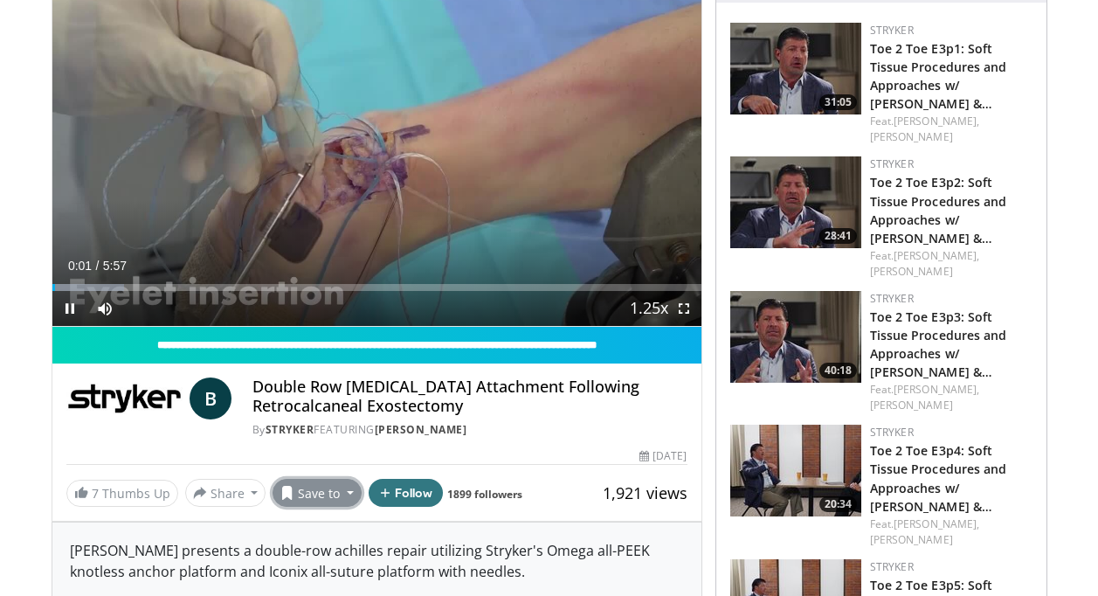
click at [345, 498] on button "Save to" at bounding box center [317, 493] width 89 height 28
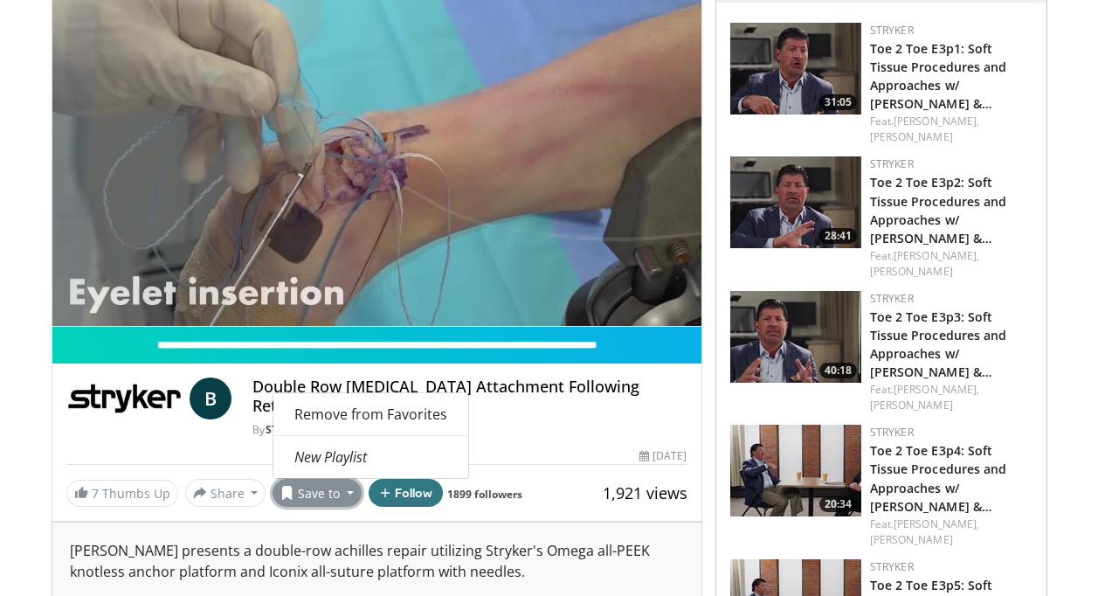
click at [512, 413] on h4 "Double Row Achilles Tendon Attachment Following Retrocalcaneal Exostectomy" at bounding box center [470, 396] width 435 height 38
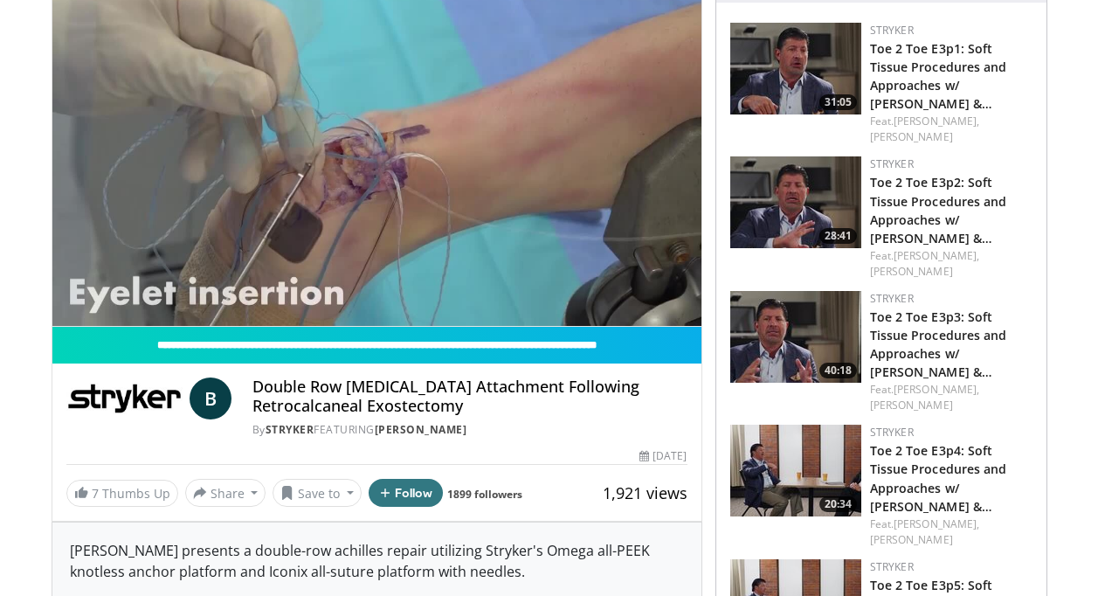
drag, startPoint x: 473, startPoint y: 413, endPoint x: 252, endPoint y: 392, distance: 222.1
click at [252, 392] on div "B Double Row Achilles Tendon Attachment Following Retrocalcaneal Exostectomy By…" at bounding box center [376, 407] width 621 height 60
click at [571, 440] on div "B Double Row Achilles Tendon Attachment Following Retrocalcaneal Exostectomy By…" at bounding box center [376, 402] width 649 height 78
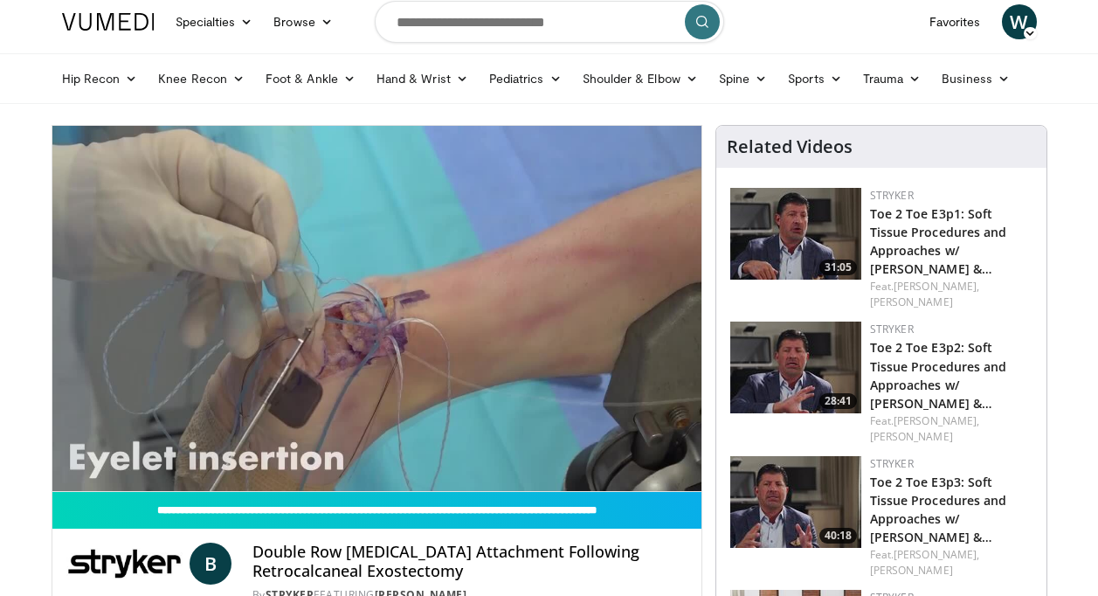
scroll to position [0, 0]
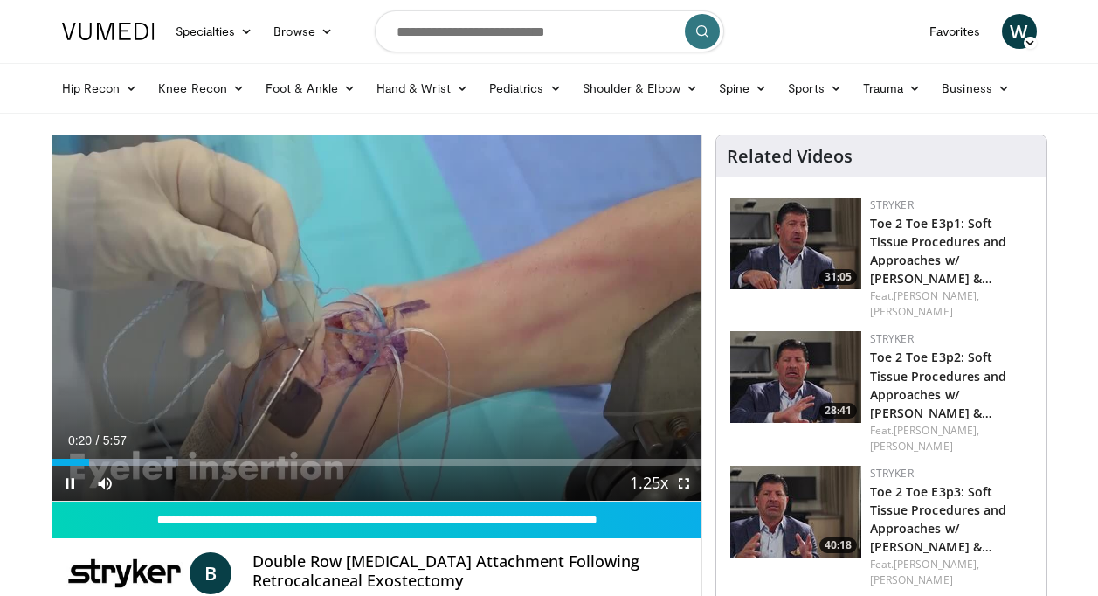
click at [688, 482] on span "Video Player" at bounding box center [684, 483] width 35 height 35
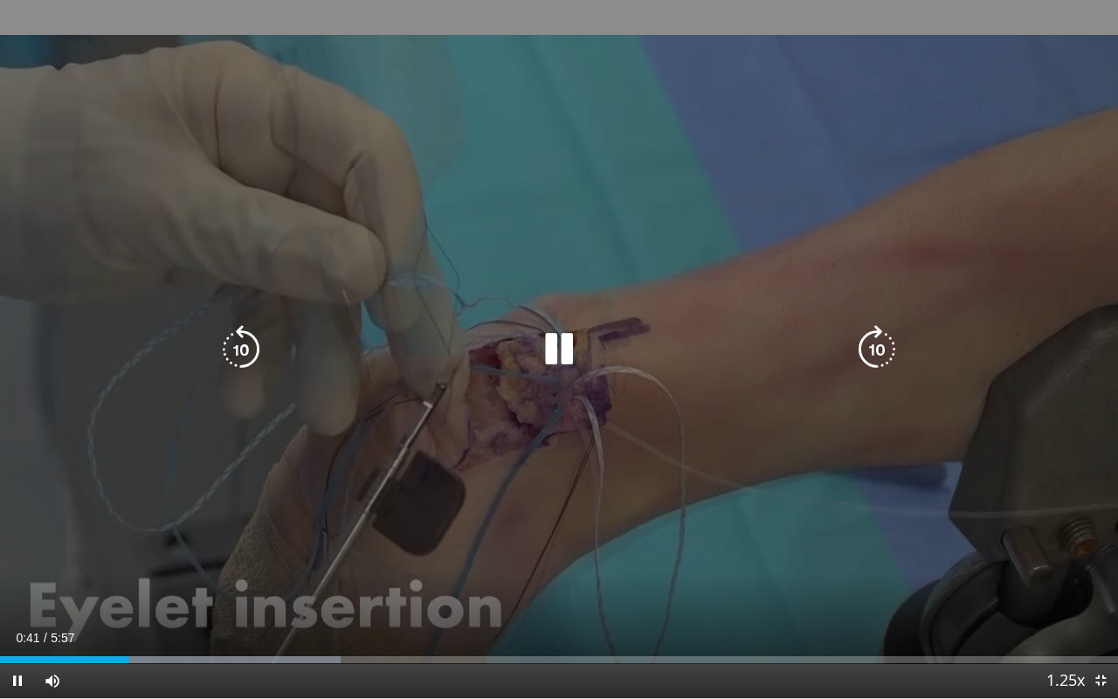
click at [564, 347] on icon "Video Player" at bounding box center [559, 349] width 49 height 49
click at [561, 350] on icon "Video Player" at bounding box center [559, 349] width 49 height 49
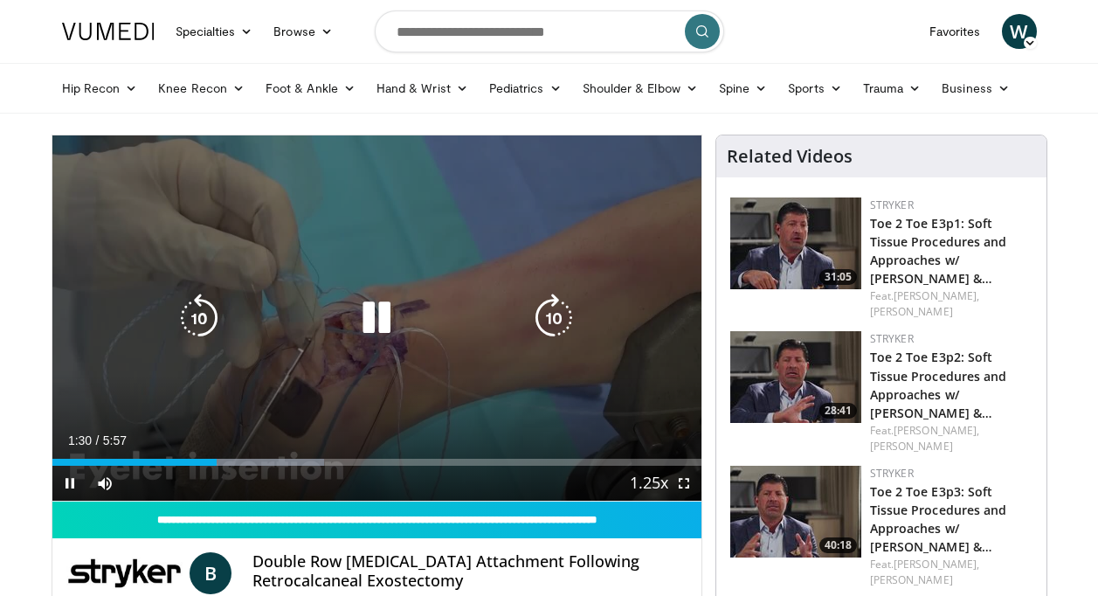
click at [398, 318] on icon "Video Player" at bounding box center [376, 318] width 49 height 49
click at [377, 309] on icon "Video Player" at bounding box center [376, 318] width 49 height 49
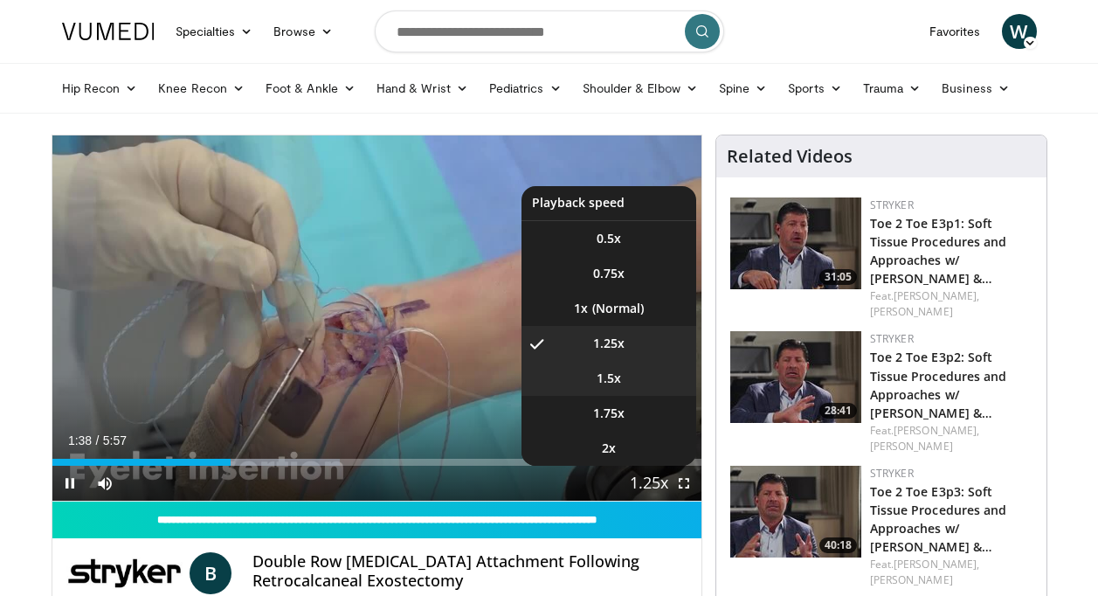
click at [611, 380] on span "1.5x" at bounding box center [609, 378] width 24 height 17
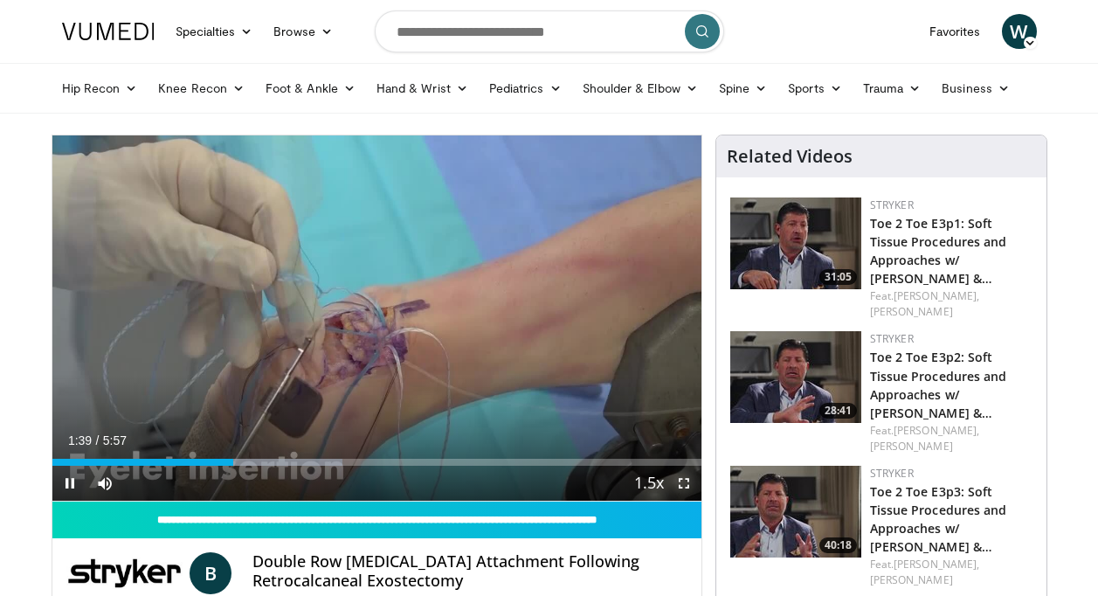
click at [683, 476] on span "Video Player" at bounding box center [684, 483] width 35 height 35
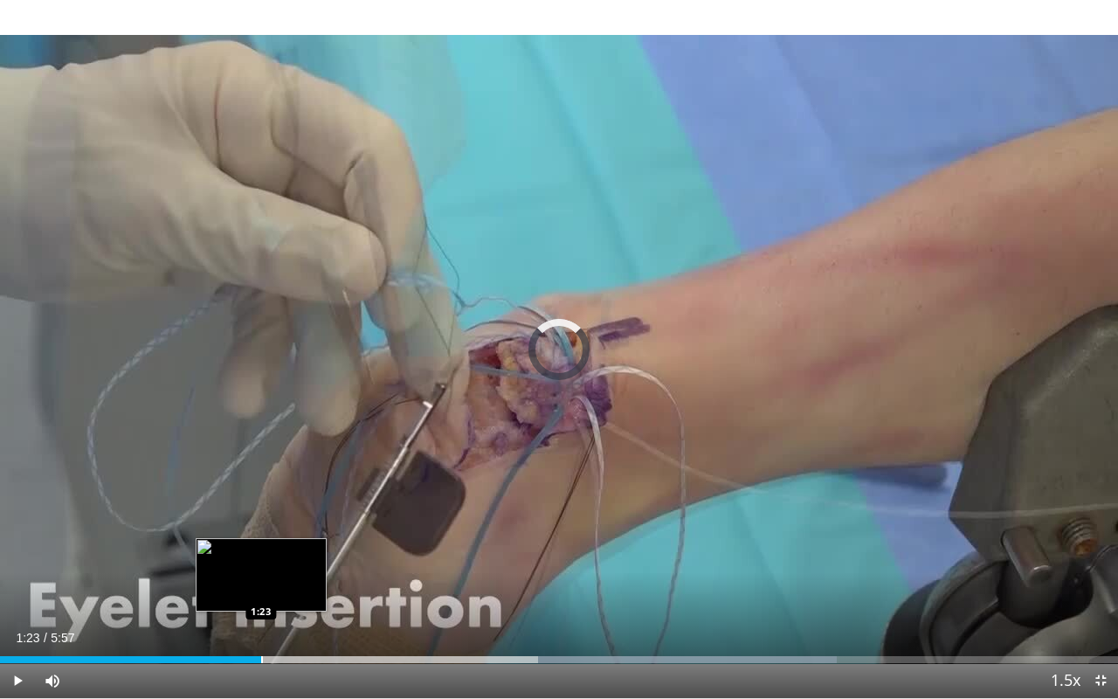
click at [261, 595] on div "Progress Bar" at bounding box center [262, 659] width 2 height 7
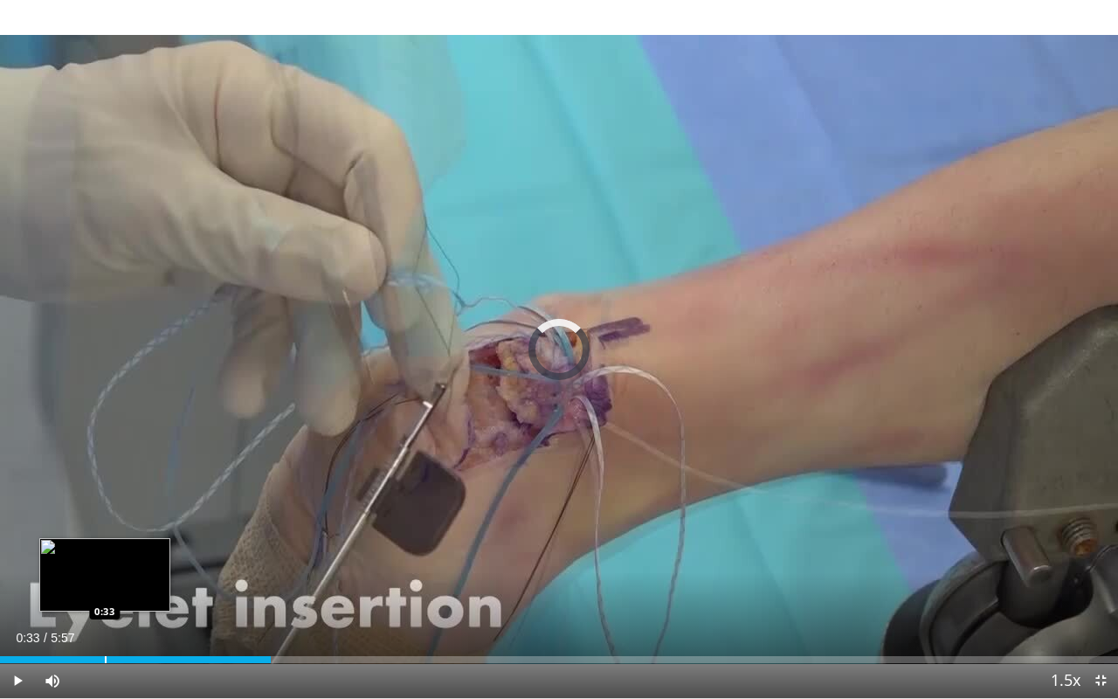
click at [106, 595] on div "Progress Bar" at bounding box center [106, 659] width 2 height 7
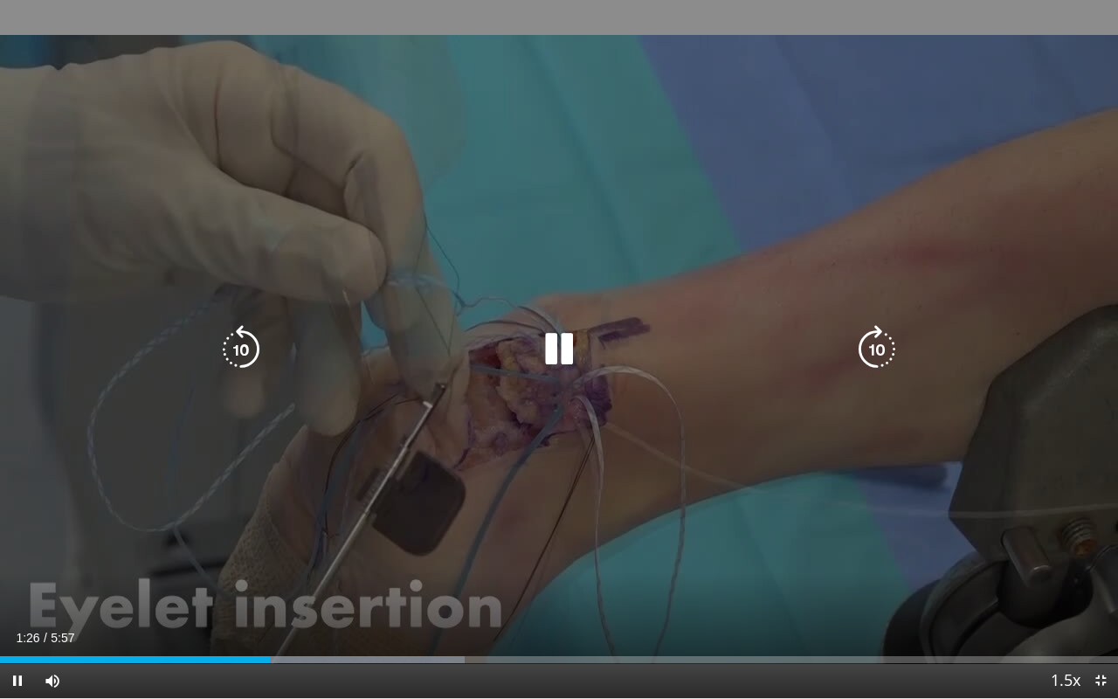
click at [564, 353] on icon "Video Player" at bounding box center [559, 349] width 49 height 49
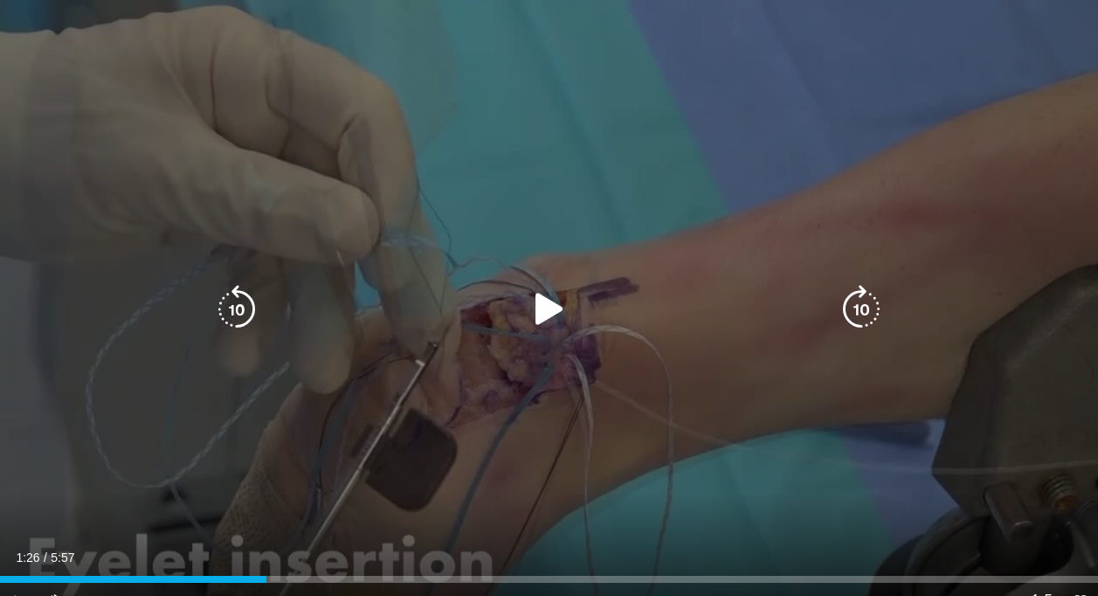
scroll to position [87, 0]
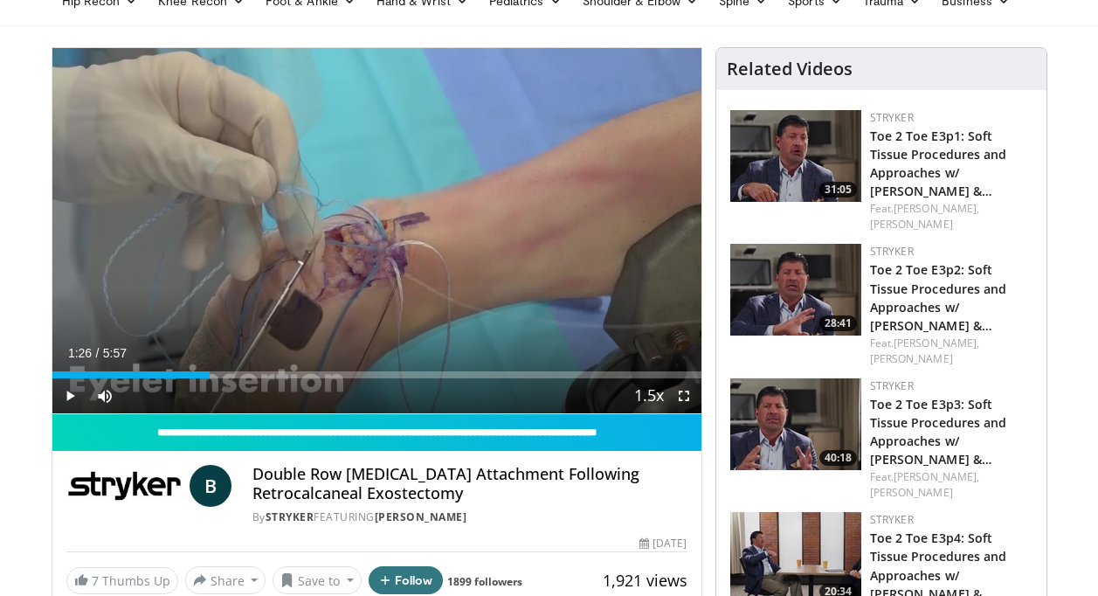
drag, startPoint x: 469, startPoint y: 496, endPoint x: 254, endPoint y: 478, distance: 215.7
click at [254, 478] on h4 "Double Row Achilles Tendon Attachment Following Retrocalcaneal Exostectomy" at bounding box center [470, 484] width 435 height 38
click at [543, 522] on div "By Stryker FEATURING Brett Sachs" at bounding box center [470, 517] width 435 height 16
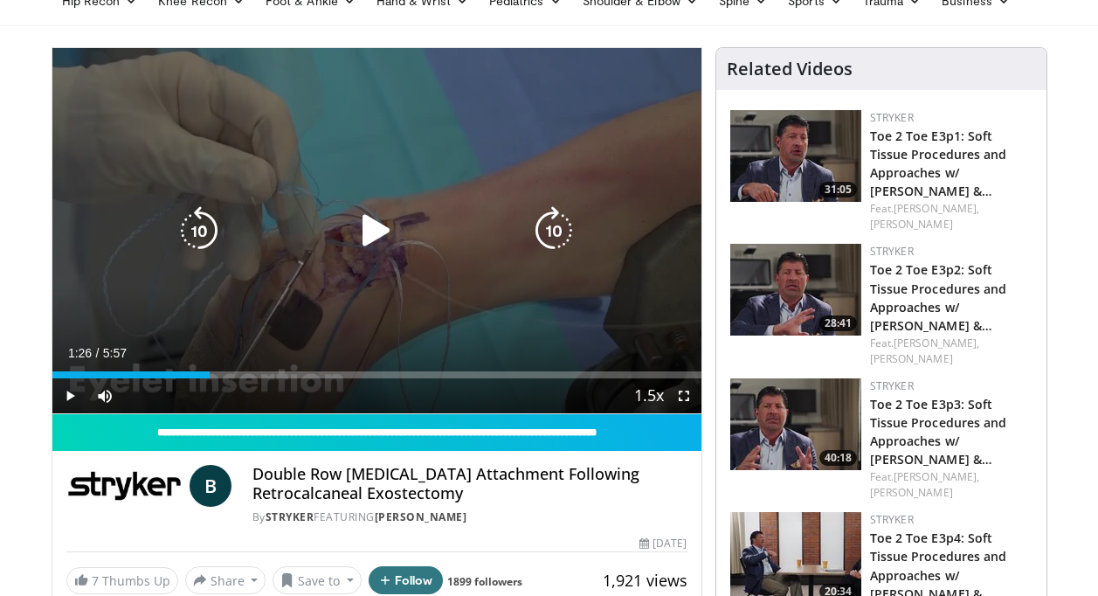
click at [377, 228] on icon "Video Player" at bounding box center [376, 230] width 49 height 49
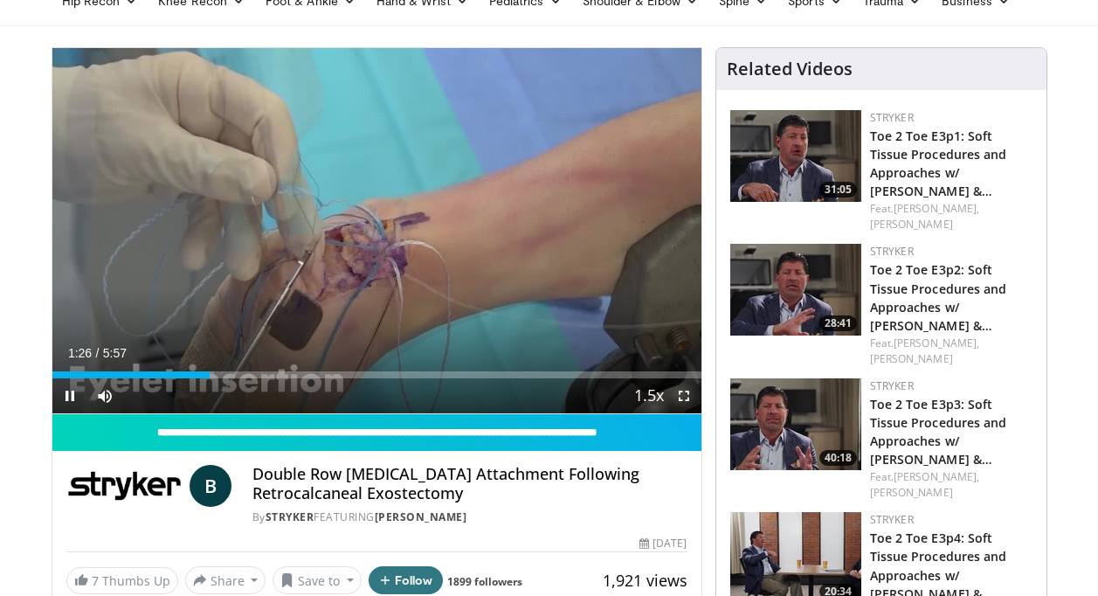
click at [689, 398] on span "Video Player" at bounding box center [684, 395] width 35 height 35
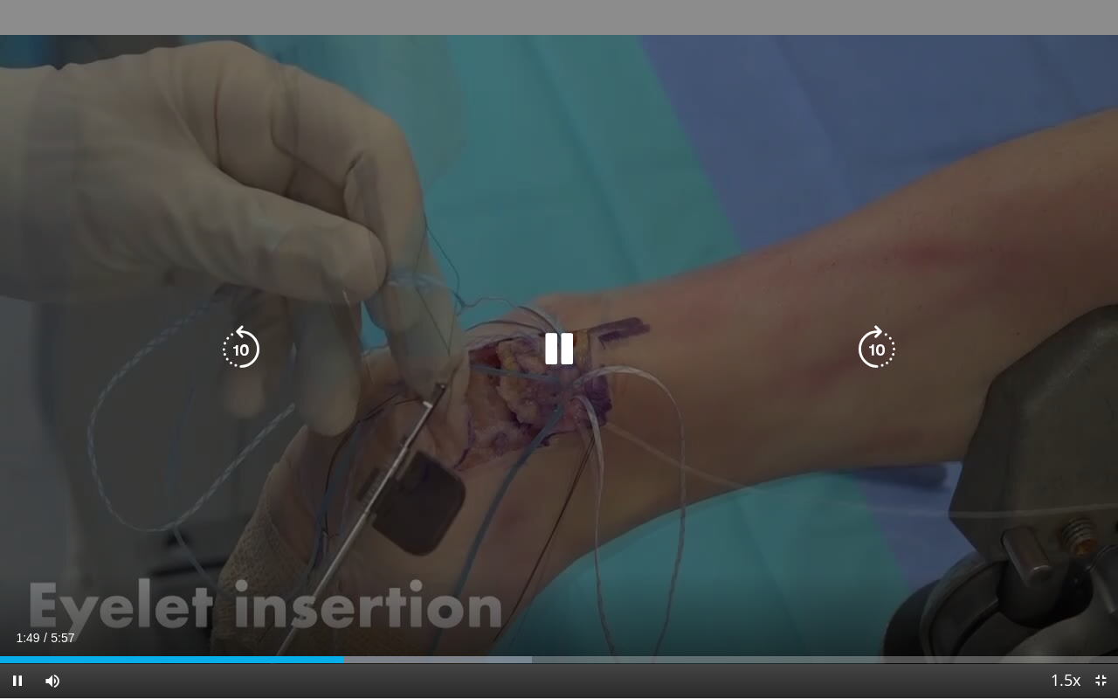
click at [572, 348] on icon "Video Player" at bounding box center [559, 349] width 49 height 49
click at [566, 349] on icon "Video Player" at bounding box center [559, 349] width 49 height 49
click at [559, 348] on icon "Video Player" at bounding box center [559, 349] width 49 height 49
click at [576, 363] on icon "Video Player" at bounding box center [559, 349] width 49 height 49
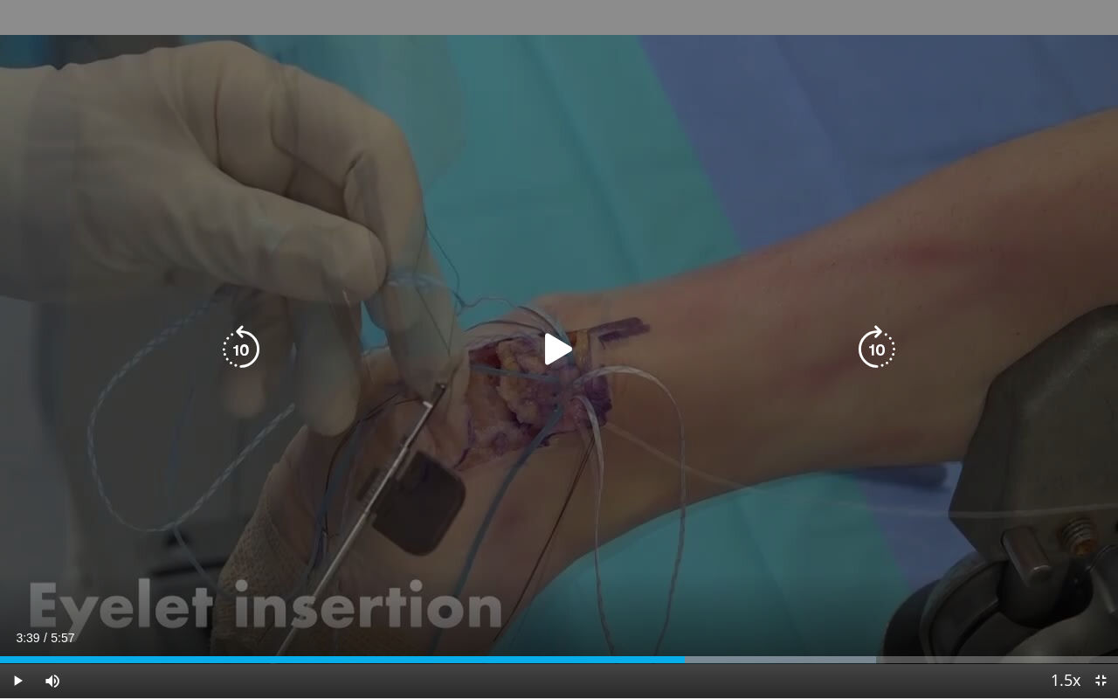
click at [560, 350] on icon "Video Player" at bounding box center [559, 349] width 49 height 49
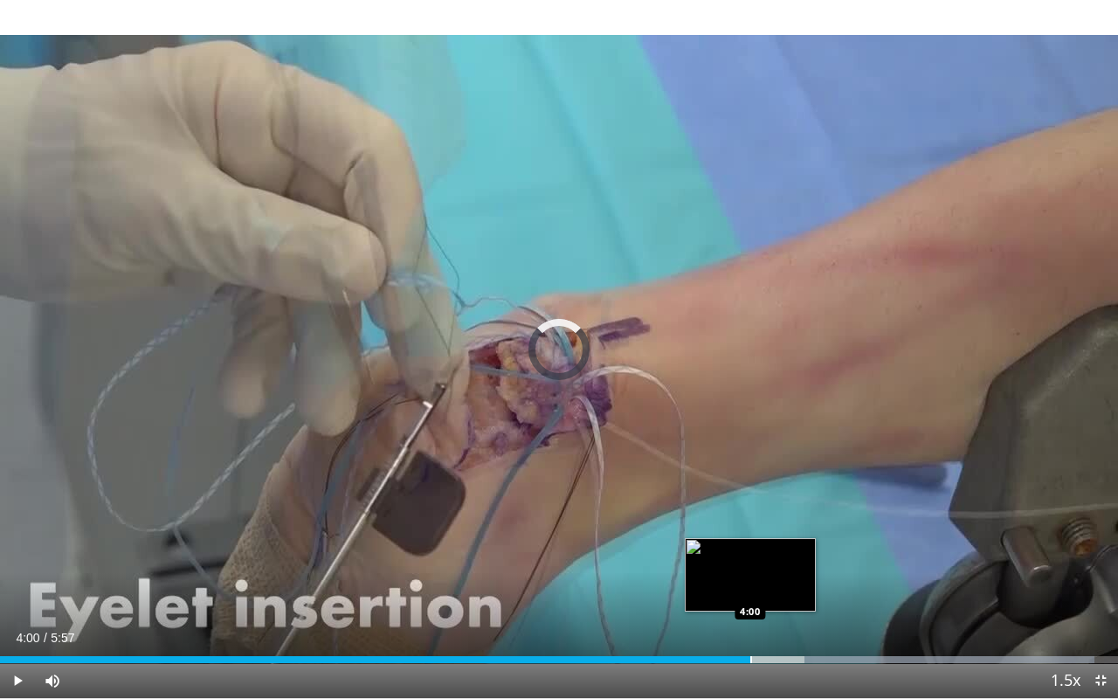
click at [751, 595] on div "Progress Bar" at bounding box center [752, 659] width 2 height 7
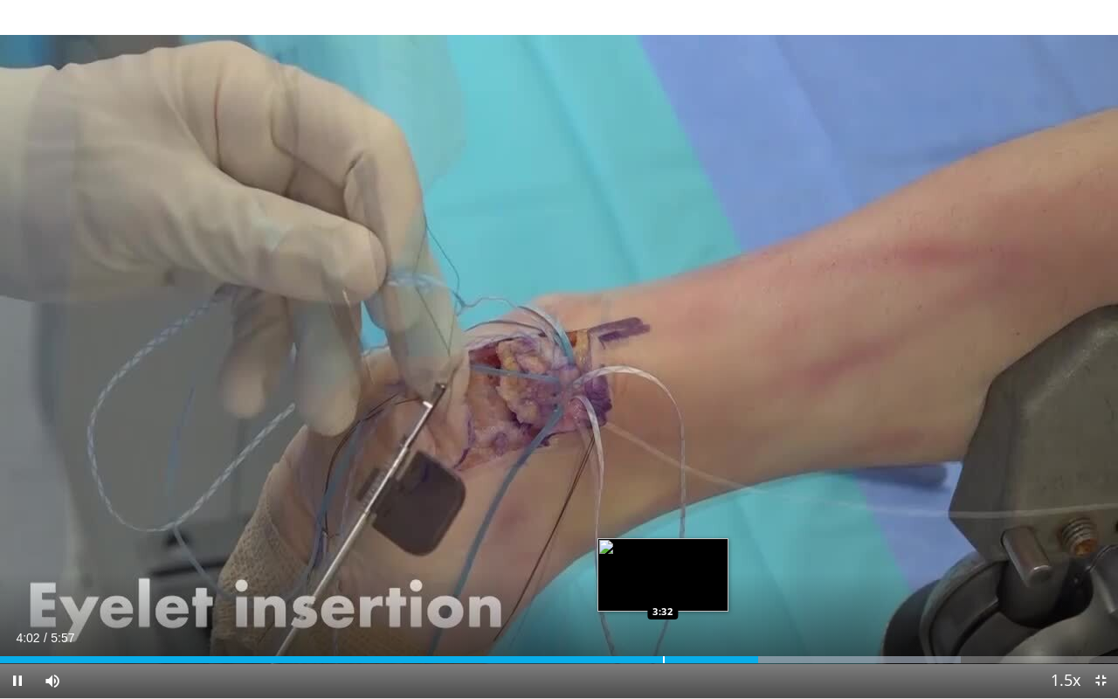
click at [662, 595] on div "4:02" at bounding box center [379, 659] width 758 height 7
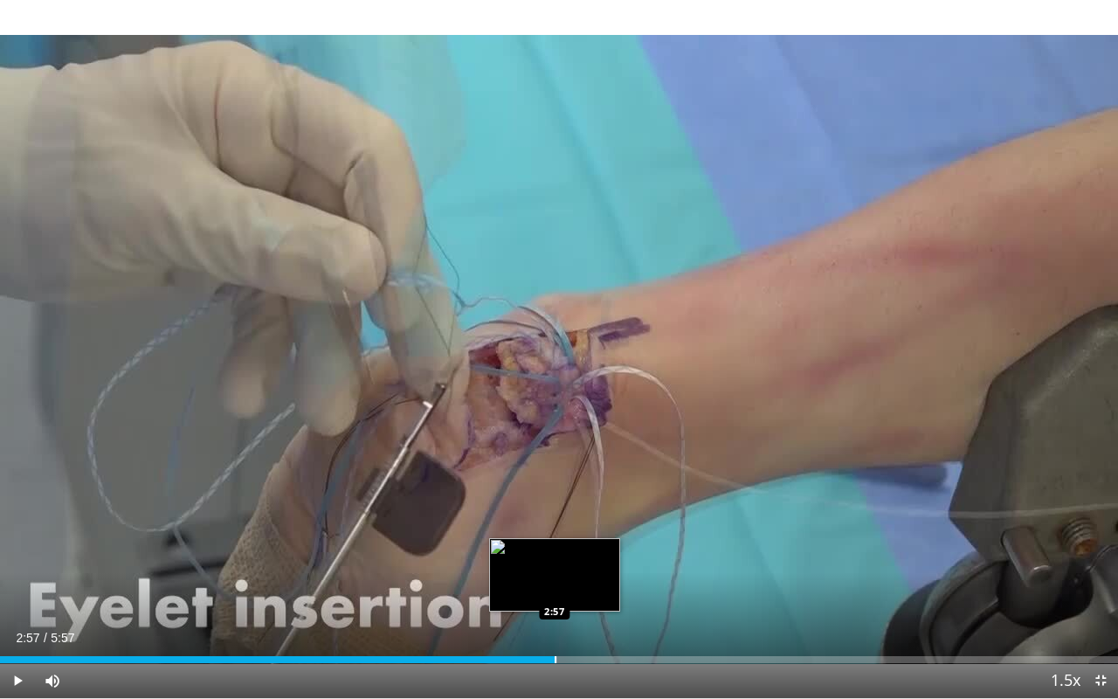
click at [555, 595] on div "Loaded : 49.88% 2:57 2:57" at bounding box center [559, 655] width 1118 height 17
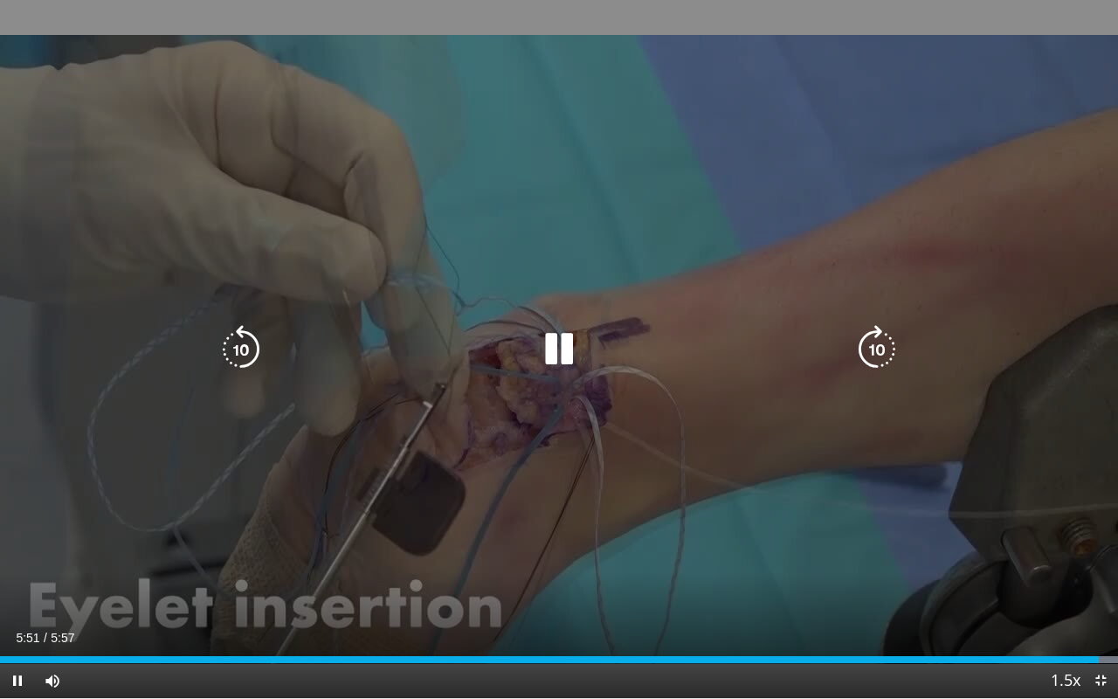
click at [558, 351] on icon "Video Player" at bounding box center [559, 349] width 49 height 49
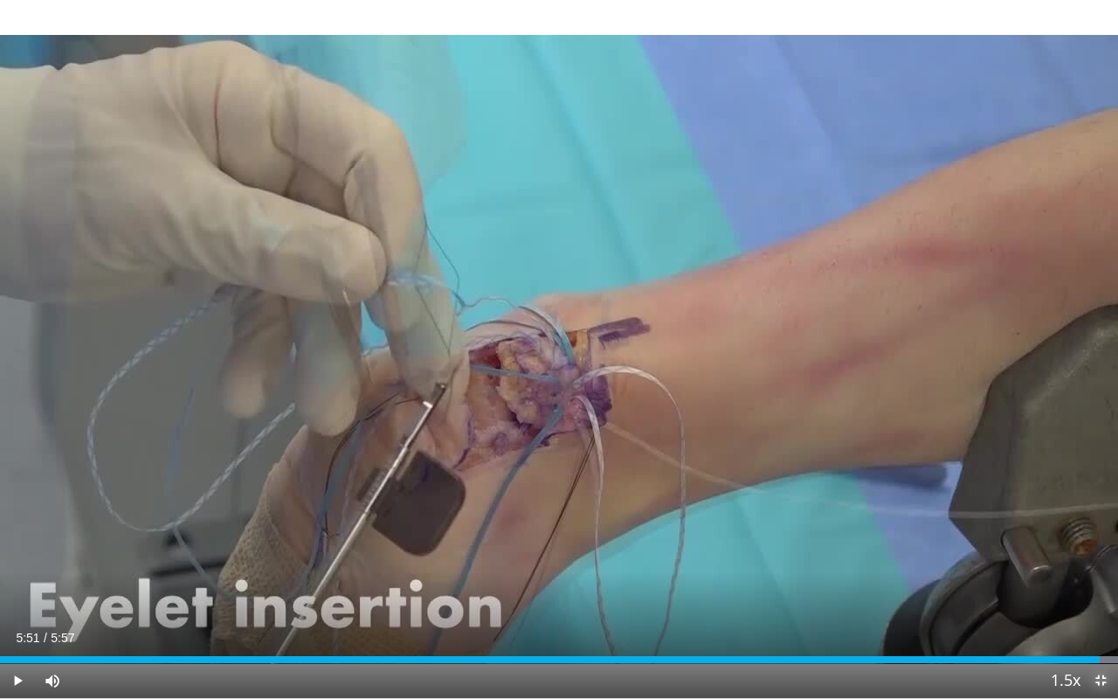
click at [1097, 595] on span "Video Player" at bounding box center [1100, 680] width 35 height 35
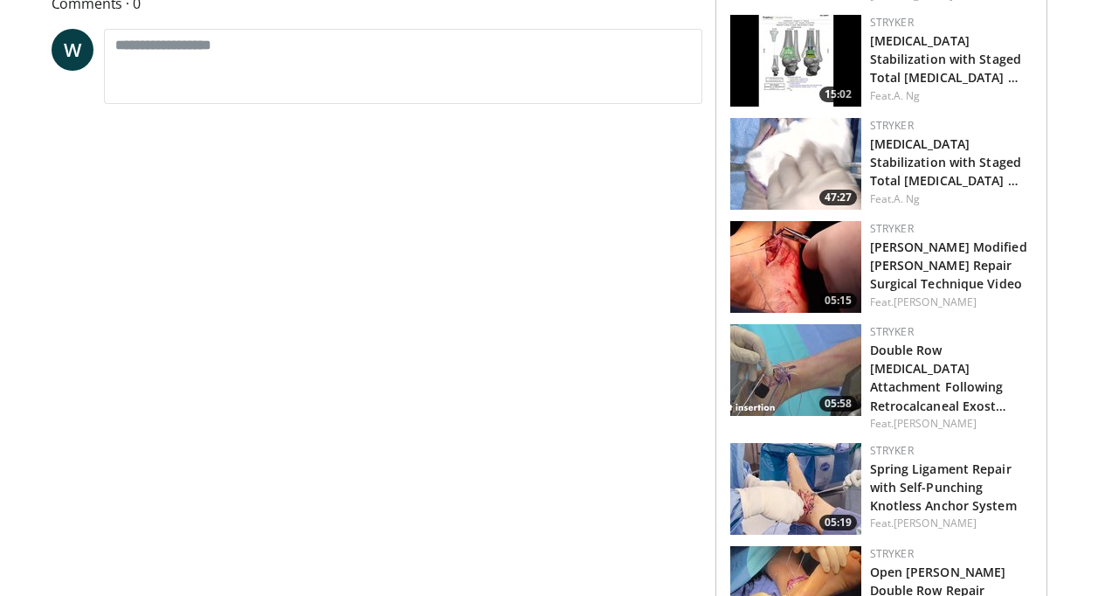
scroll to position [802, 0]
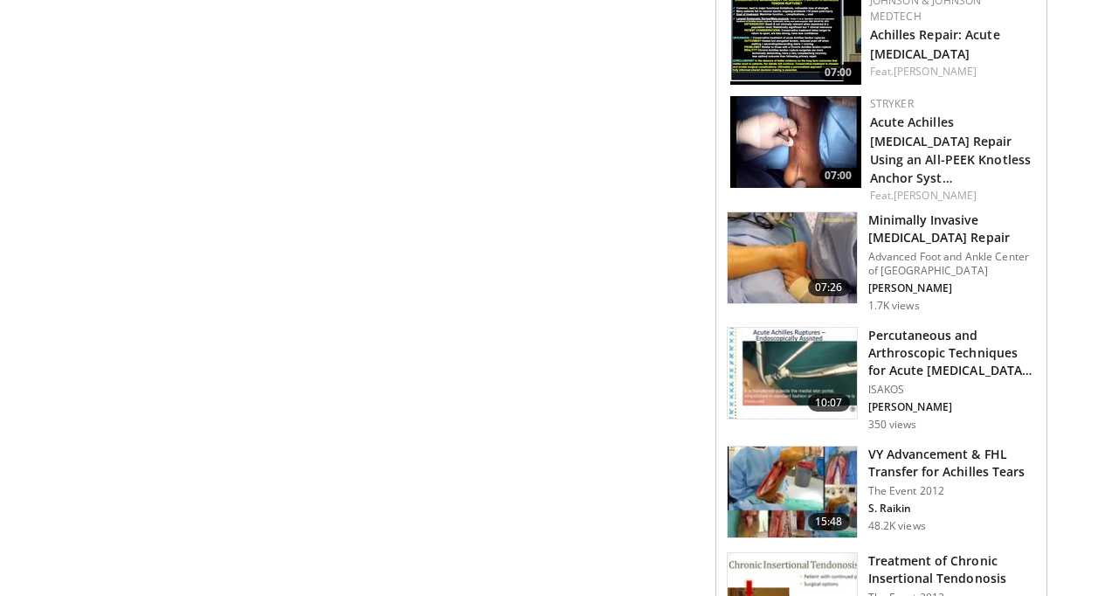
scroll to position [1835, 0]
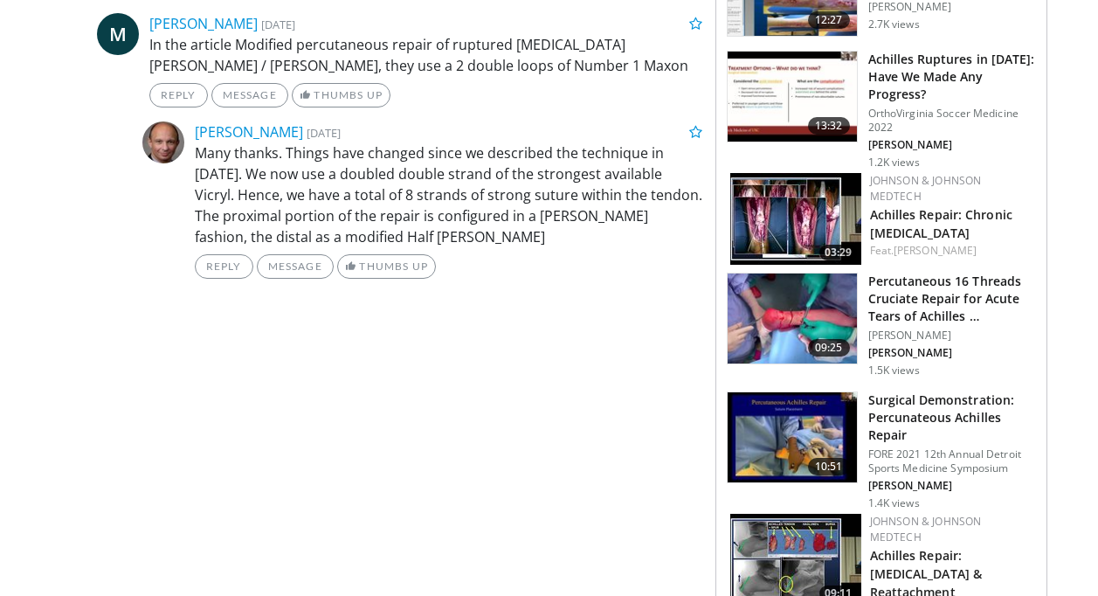
scroll to position [1223, 0]
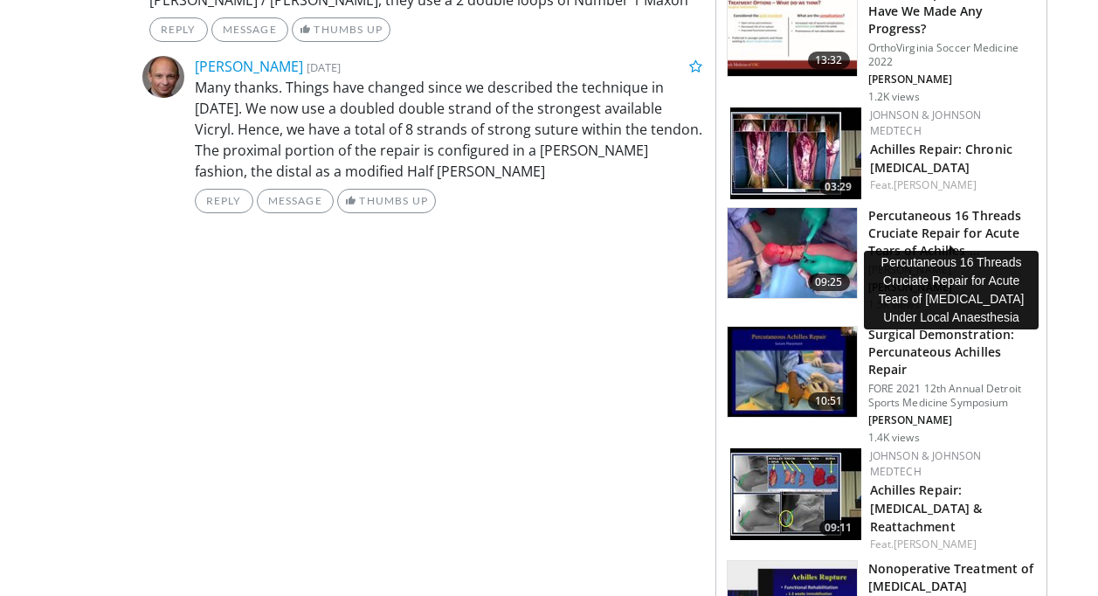
click at [891, 219] on h3 "Percutaneous 16 Threads Cruciate Repair for Acute Tears of Achilles …" at bounding box center [953, 233] width 168 height 52
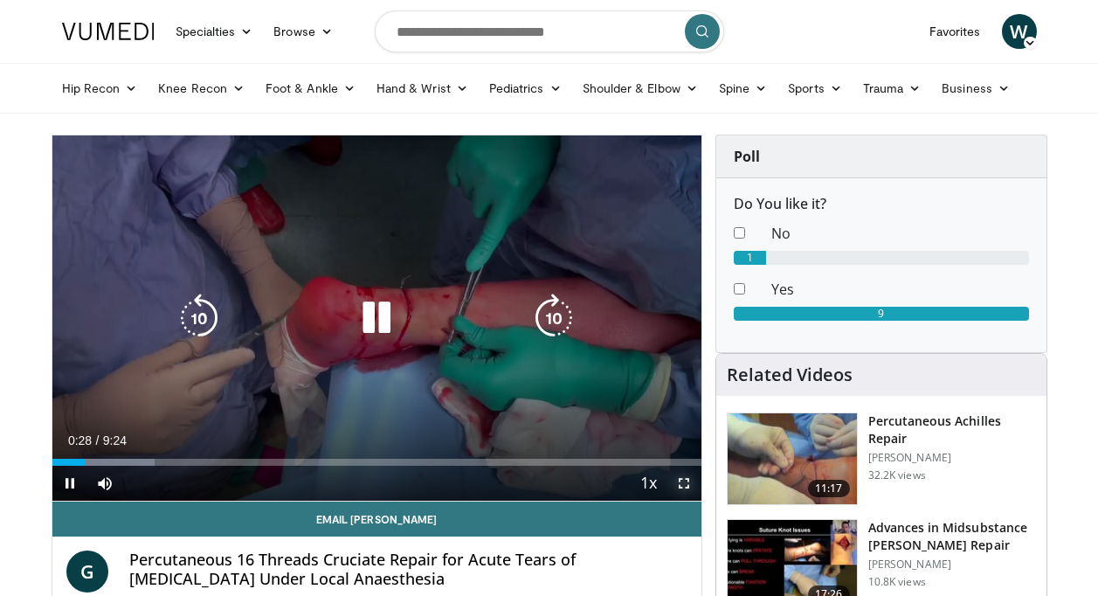
drag, startPoint x: 688, startPoint y: 477, endPoint x: 691, endPoint y: 542, distance: 64.8
click at [688, 477] on span "Video Player" at bounding box center [684, 483] width 35 height 35
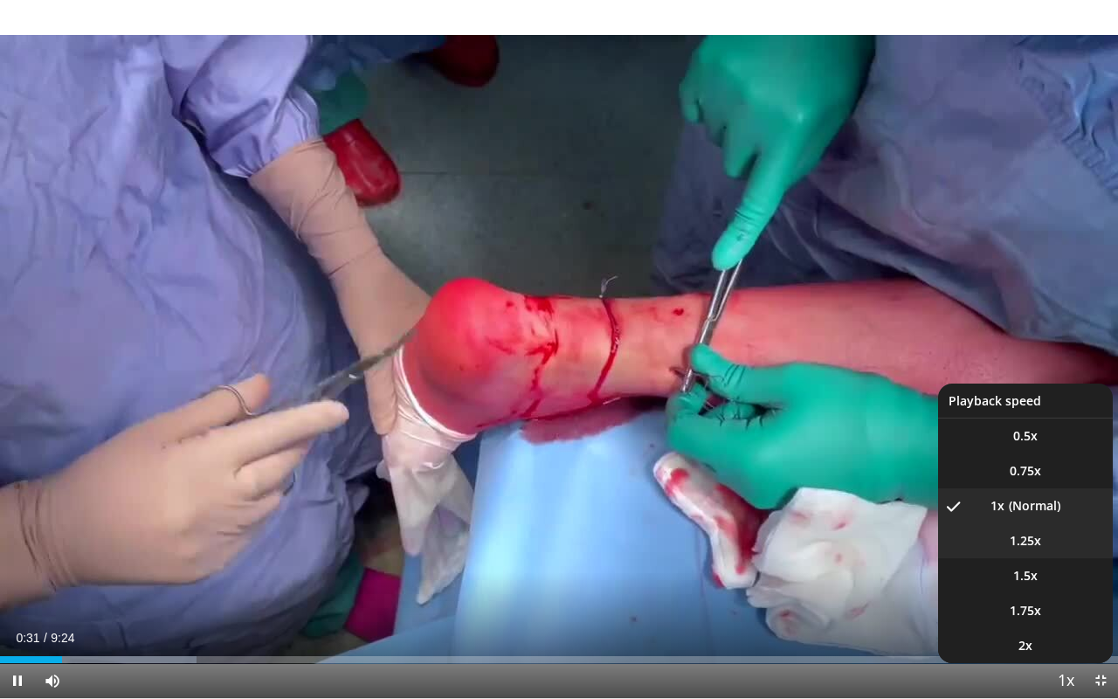
click at [1046, 544] on li "1.25x" at bounding box center [1025, 540] width 175 height 35
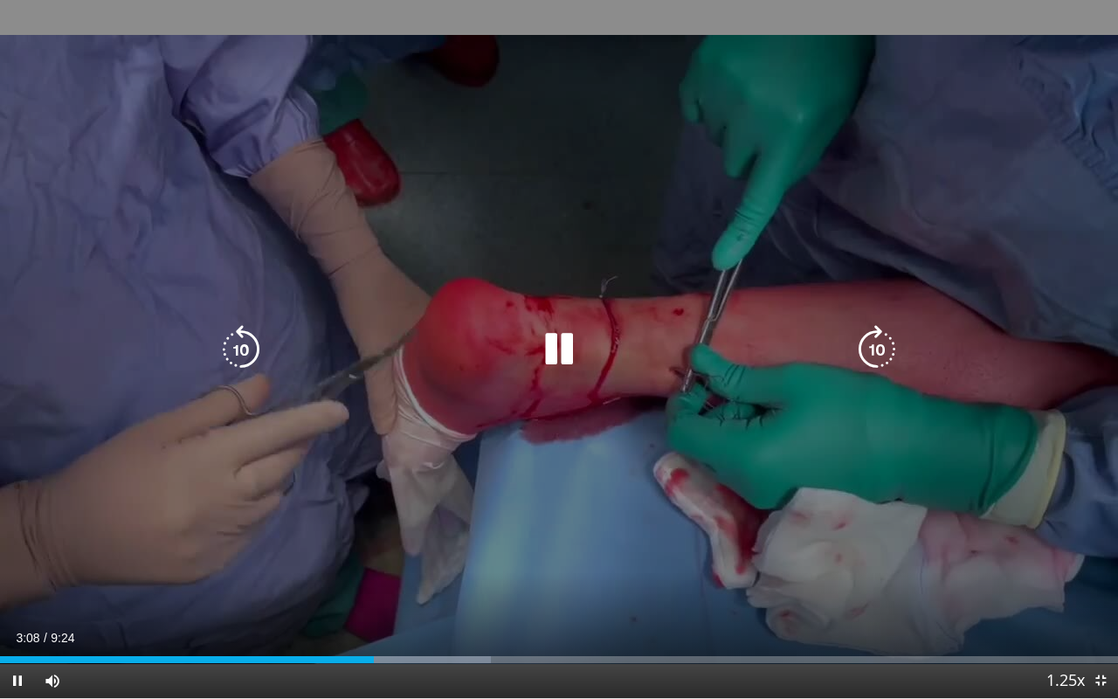
click at [567, 340] on icon "Video Player" at bounding box center [559, 349] width 49 height 49
click at [560, 342] on icon "Video Player" at bounding box center [559, 349] width 49 height 49
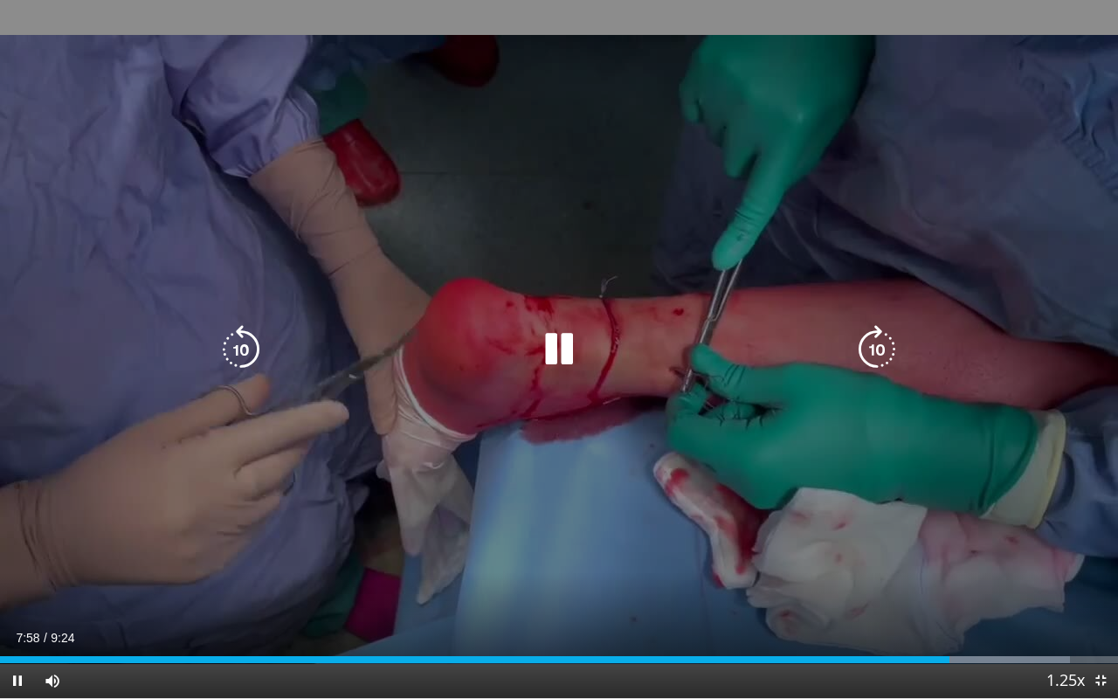
drag, startPoint x: 558, startPoint y: 350, endPoint x: 576, endPoint y: 344, distance: 18.2
click at [558, 350] on icon "Video Player" at bounding box center [559, 349] width 49 height 49
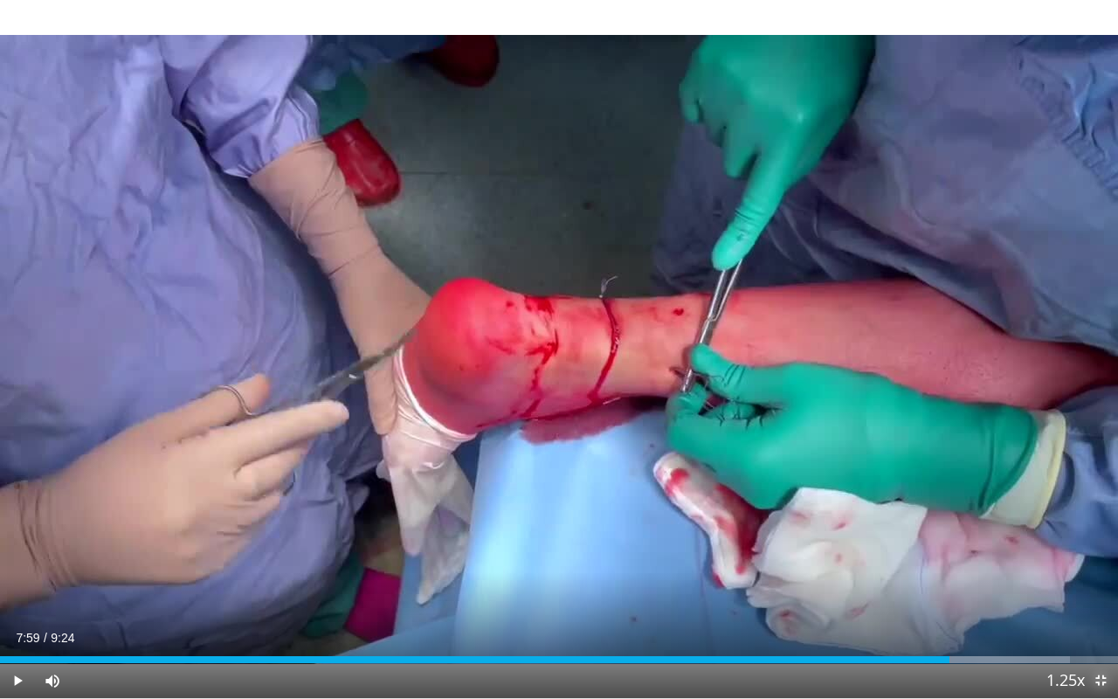
click at [1097, 595] on span "Video Player" at bounding box center [1100, 680] width 35 height 35
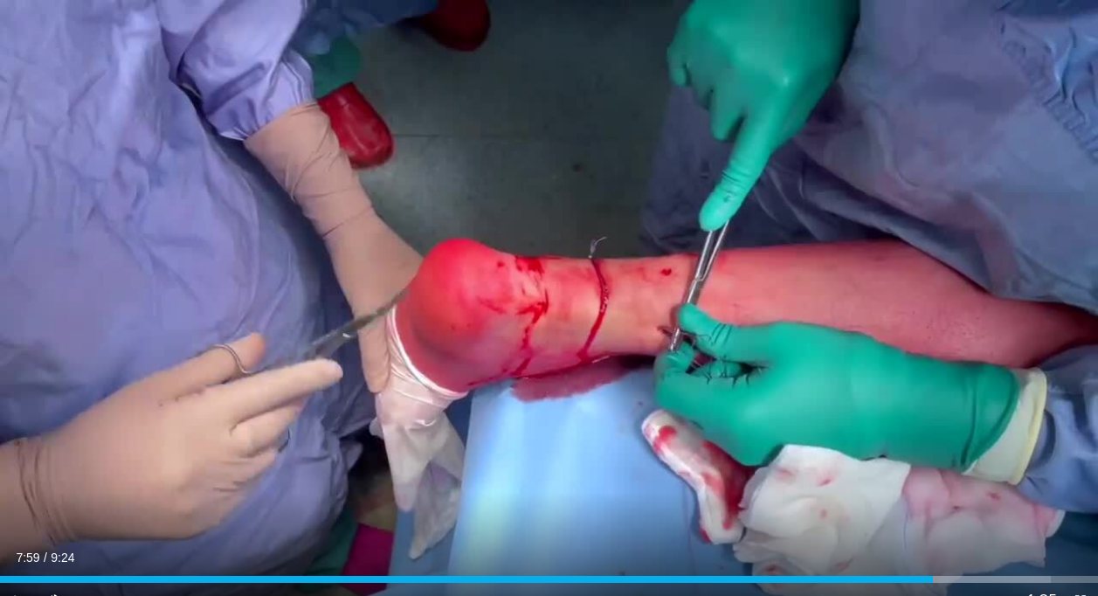
scroll to position [1922, 0]
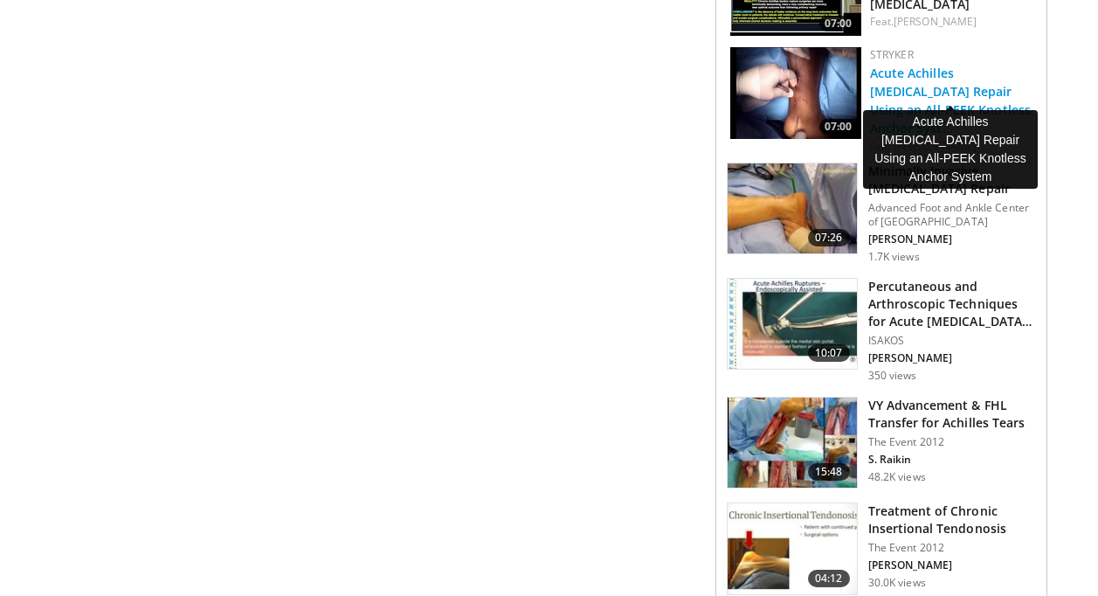
click at [939, 89] on link "Acute Achilles [MEDICAL_DATA] Repair Using an All-PEEK Knotless Anchor Syst…" at bounding box center [951, 101] width 162 height 72
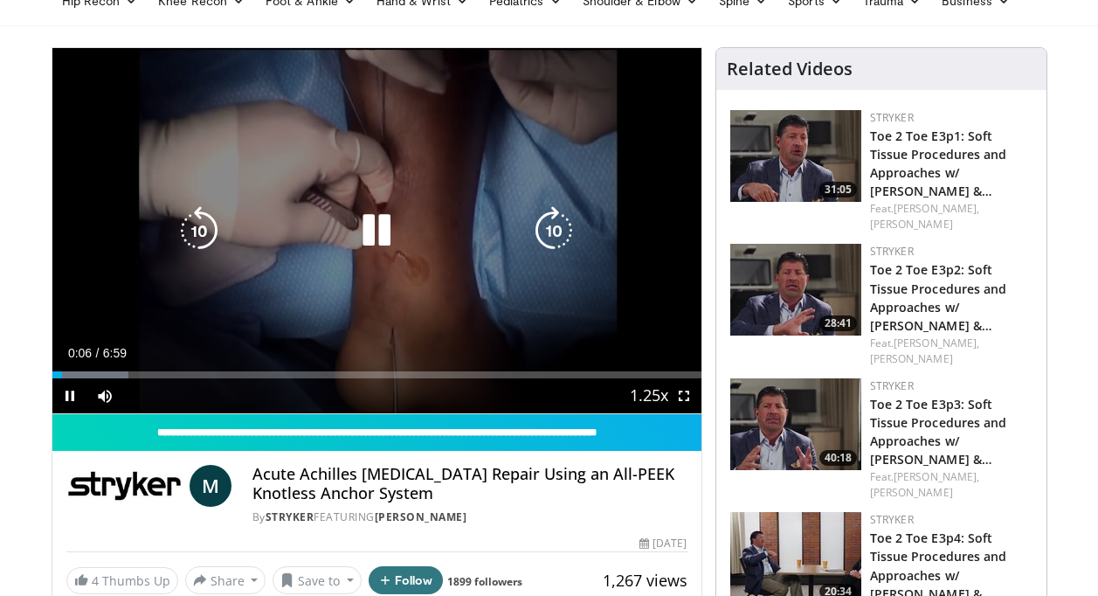
click at [370, 228] on icon "Video Player" at bounding box center [376, 230] width 49 height 49
